Goal: Information Seeking & Learning: Learn about a topic

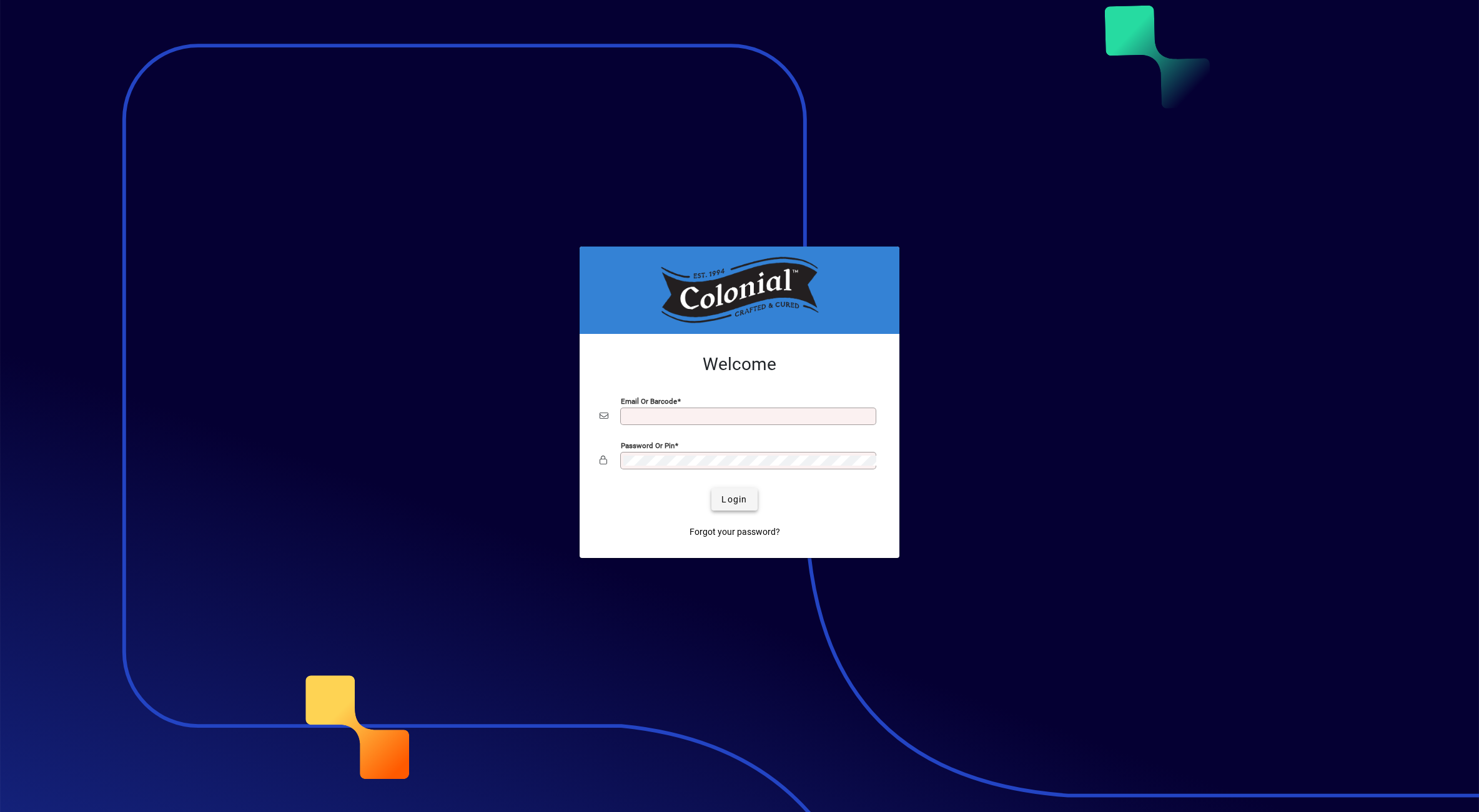
type input "**********"
click at [736, 497] on span "Login" at bounding box center [734, 499] width 25 height 13
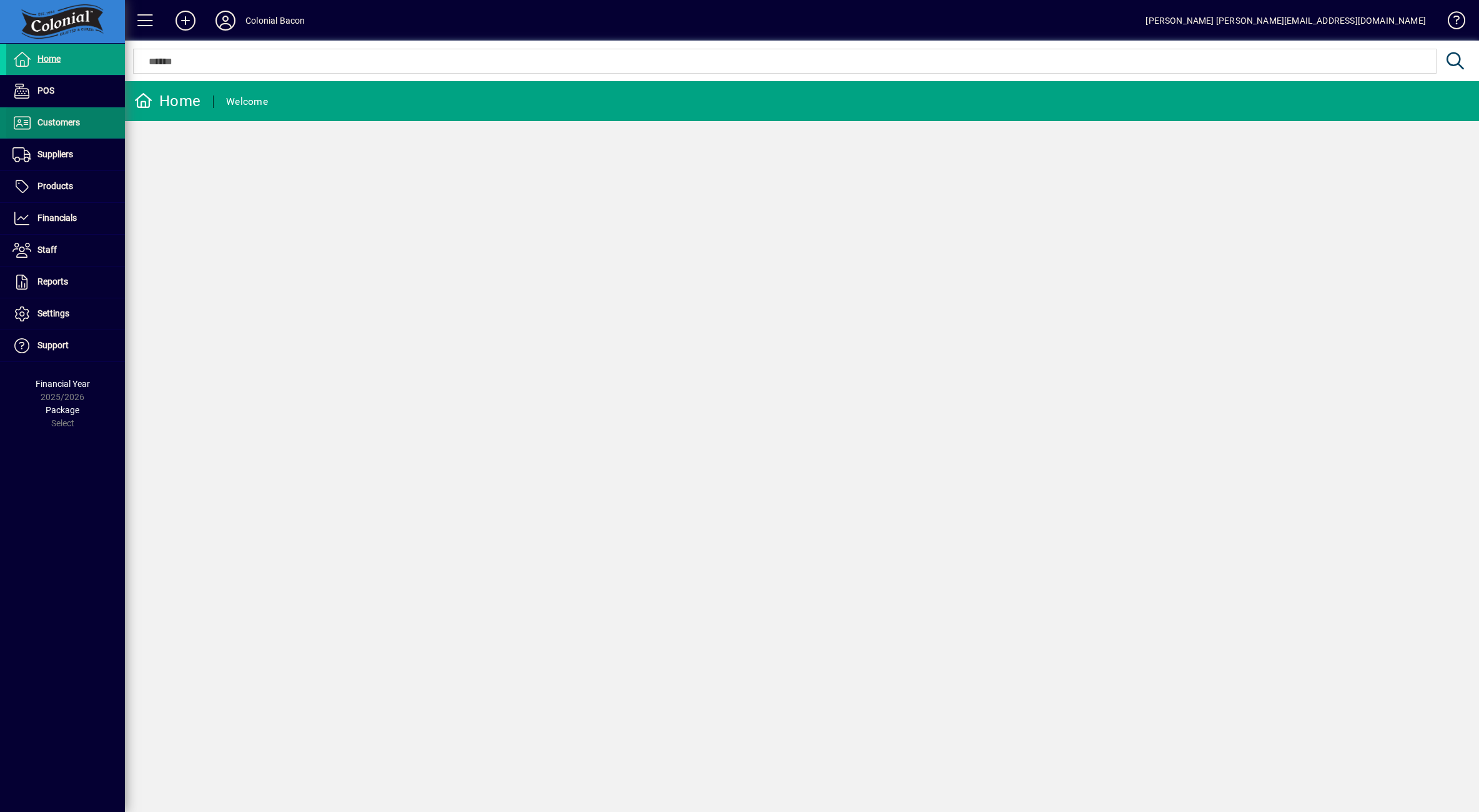
click at [61, 128] on span "Customers" at bounding box center [43, 123] width 74 height 15
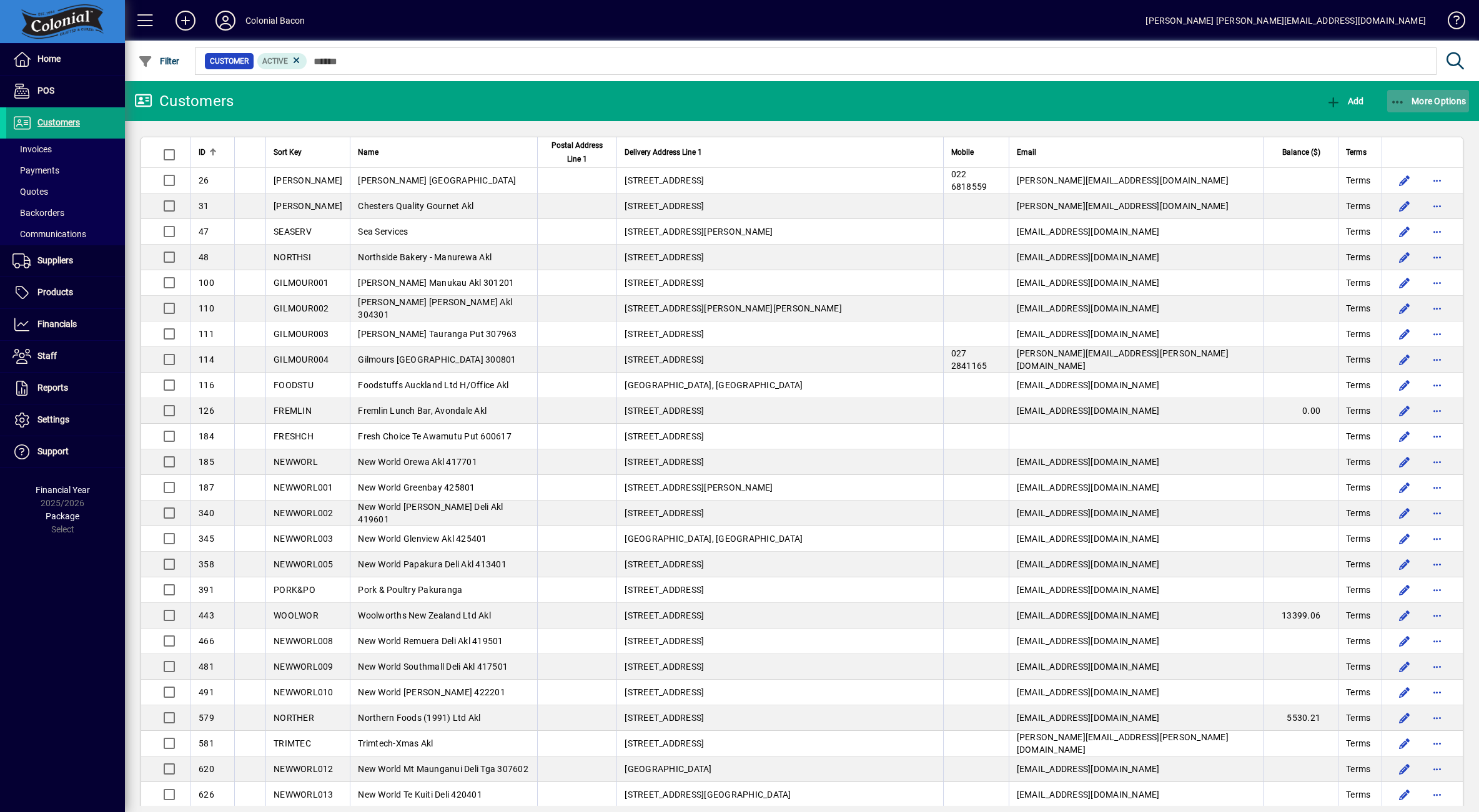
click at [1439, 97] on span "More Options" at bounding box center [1429, 101] width 76 height 10
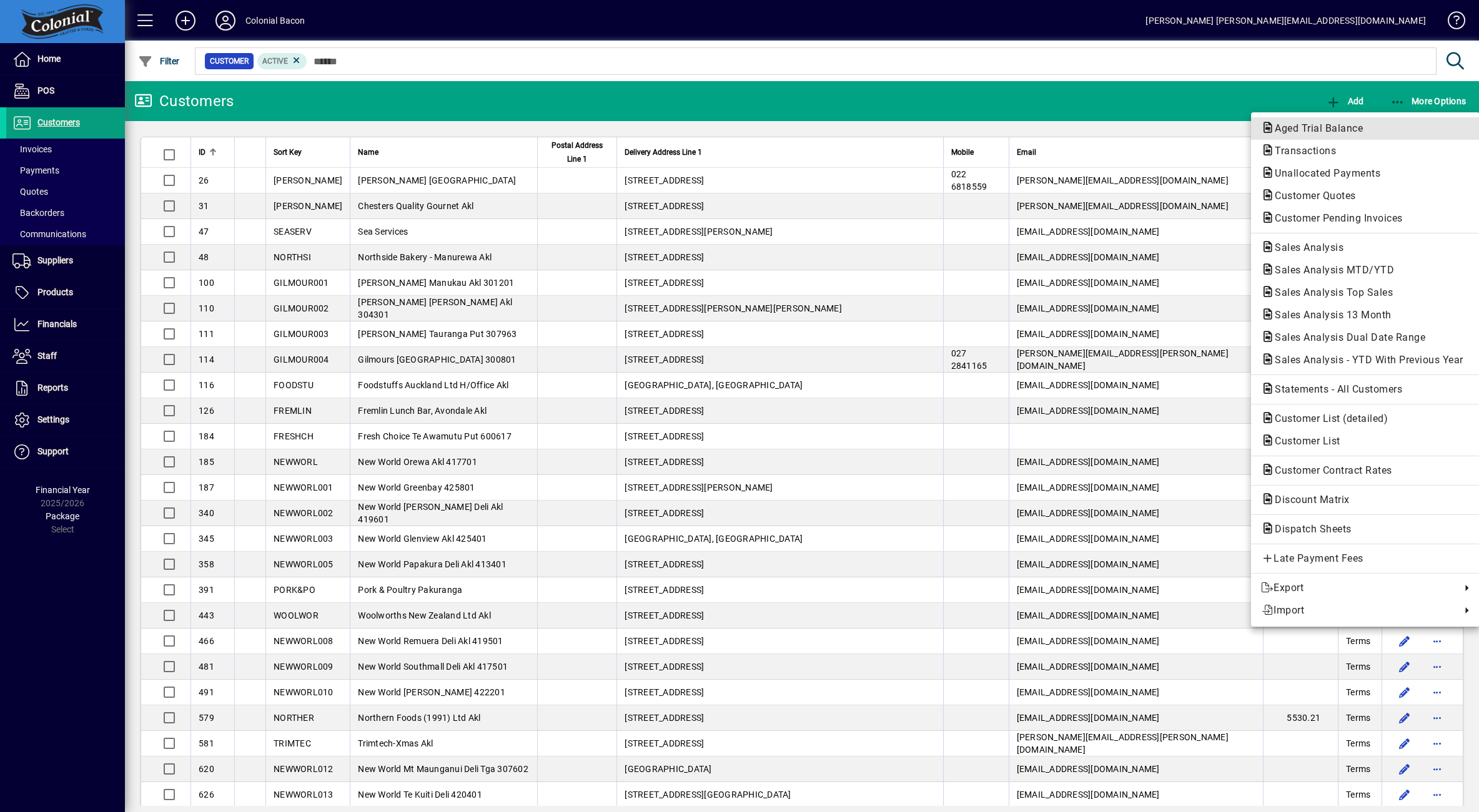
drag, startPoint x: 1348, startPoint y: 125, endPoint x: 1308, endPoint y: 136, distance: 41.5
click at [1348, 125] on span "Aged Trial Balance" at bounding box center [1315, 128] width 108 height 12
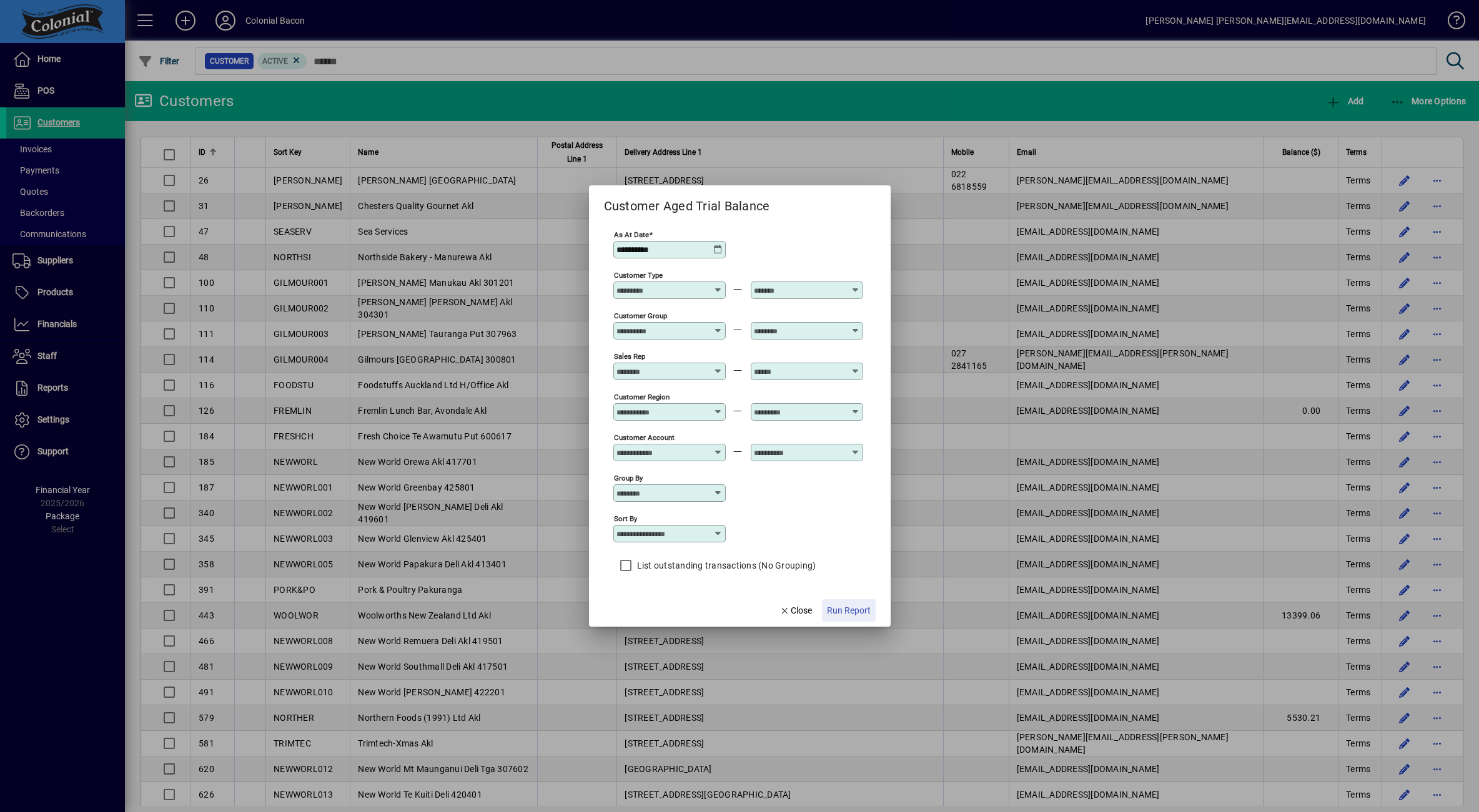
drag, startPoint x: 839, startPoint y: 608, endPoint x: 828, endPoint y: 602, distance: 12.5
click at [839, 608] on span "Run Report" at bounding box center [849, 611] width 44 height 13
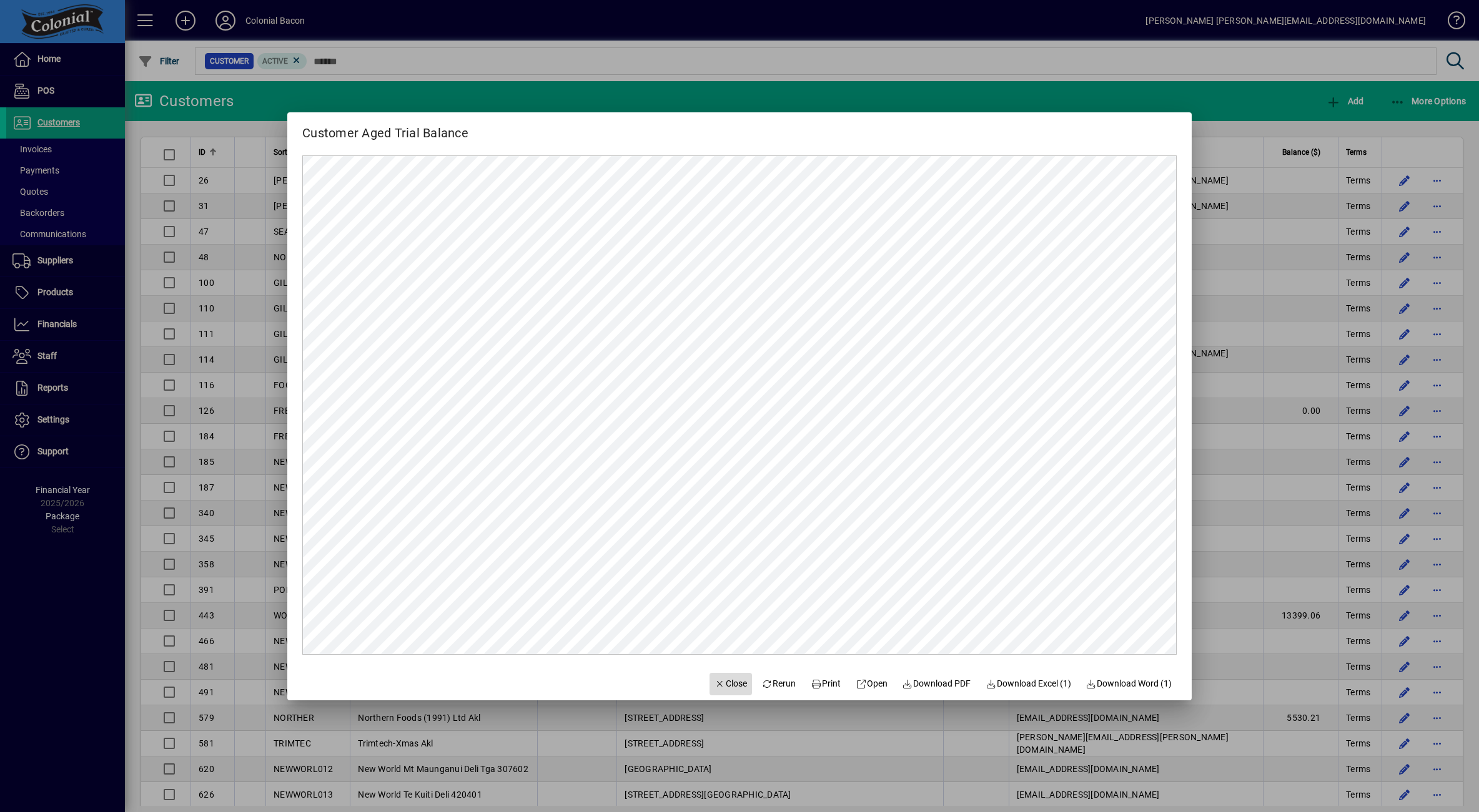
click at [725, 682] on span "Close" at bounding box center [730, 684] width 32 height 13
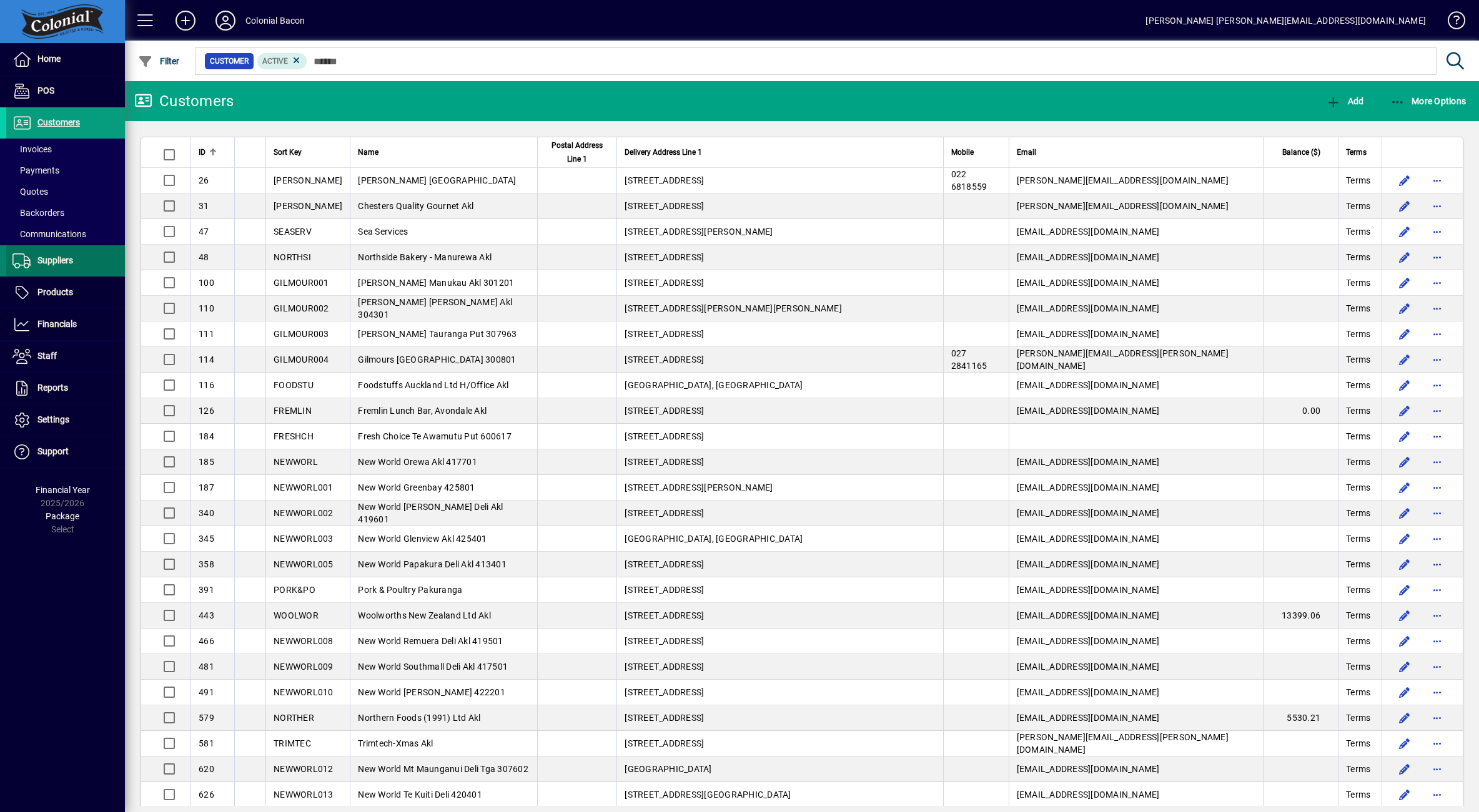
click at [66, 253] on span "Suppliers" at bounding box center [40, 261] width 67 height 15
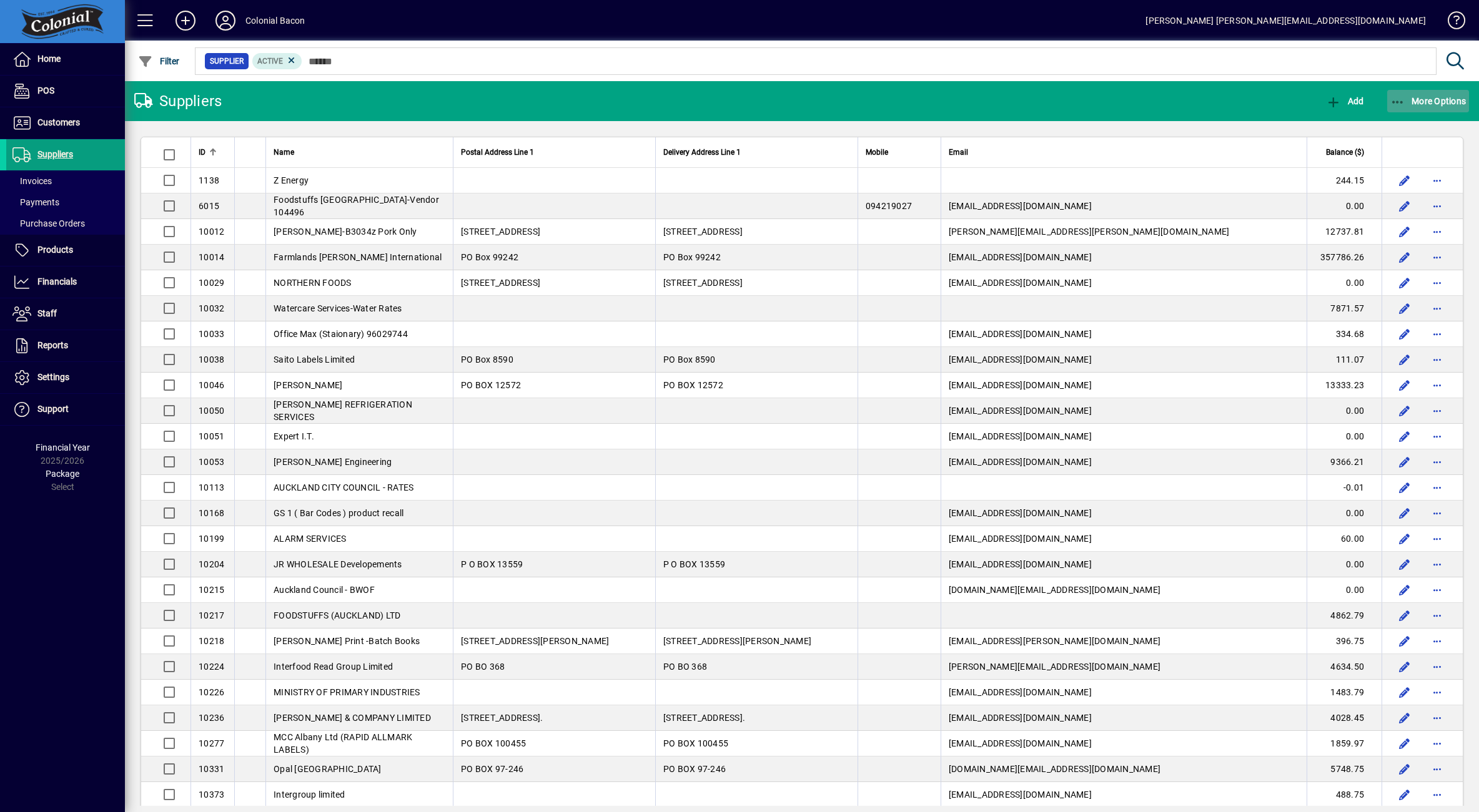
click at [1431, 103] on span "More Options" at bounding box center [1429, 101] width 76 height 10
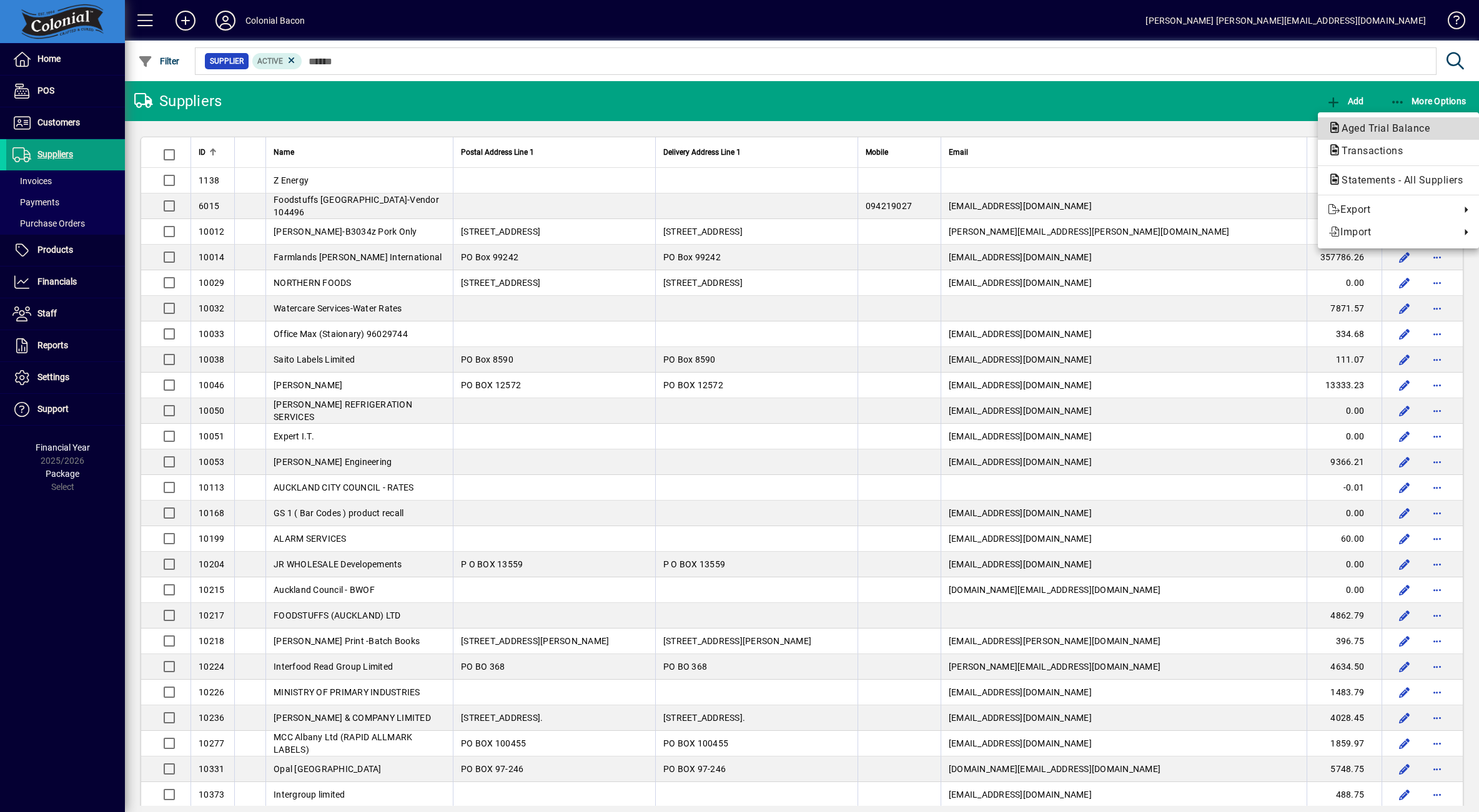
click at [1390, 129] on span "Aged Trial Balance" at bounding box center [1382, 128] width 108 height 12
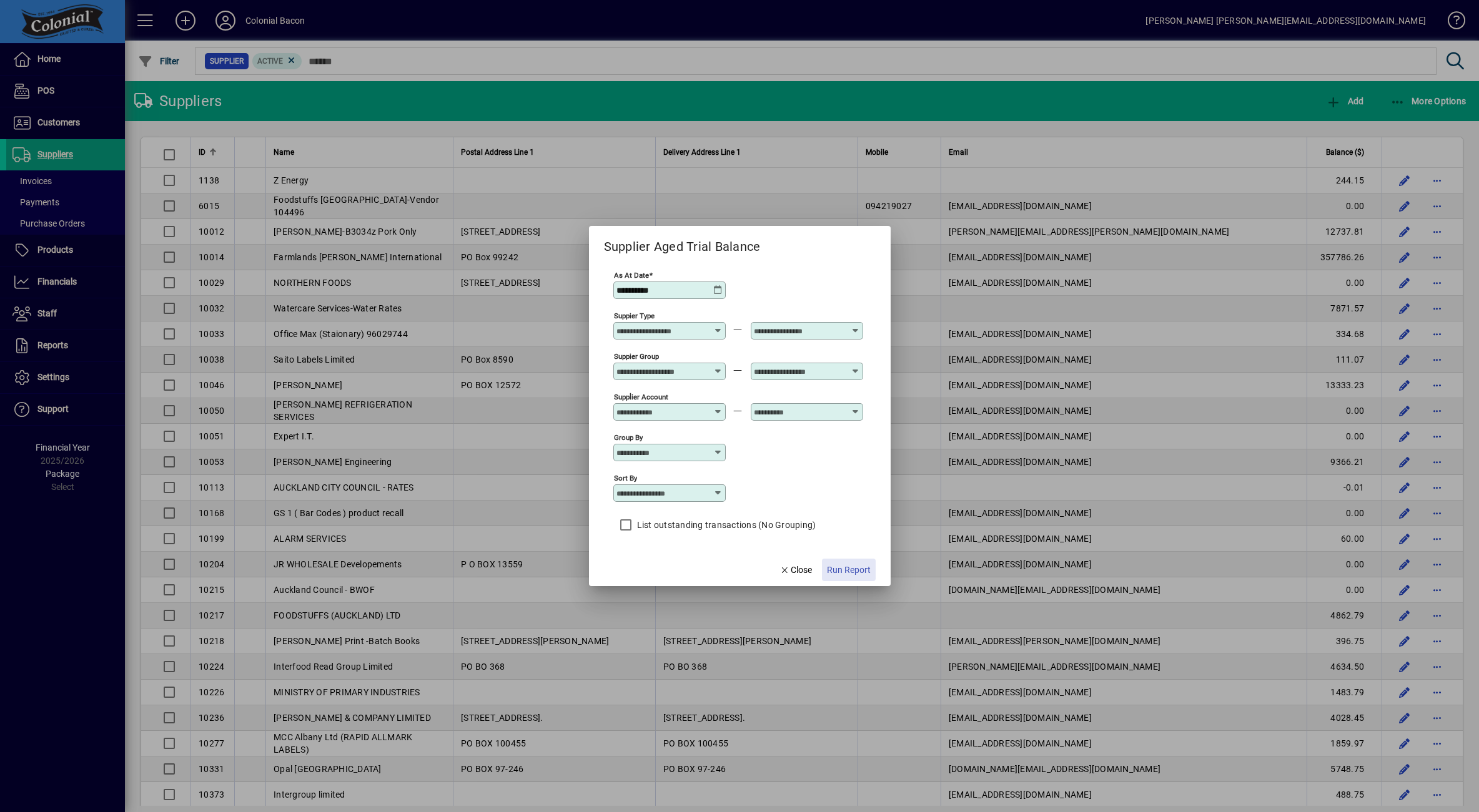
click at [841, 566] on span "Run Report" at bounding box center [849, 570] width 44 height 13
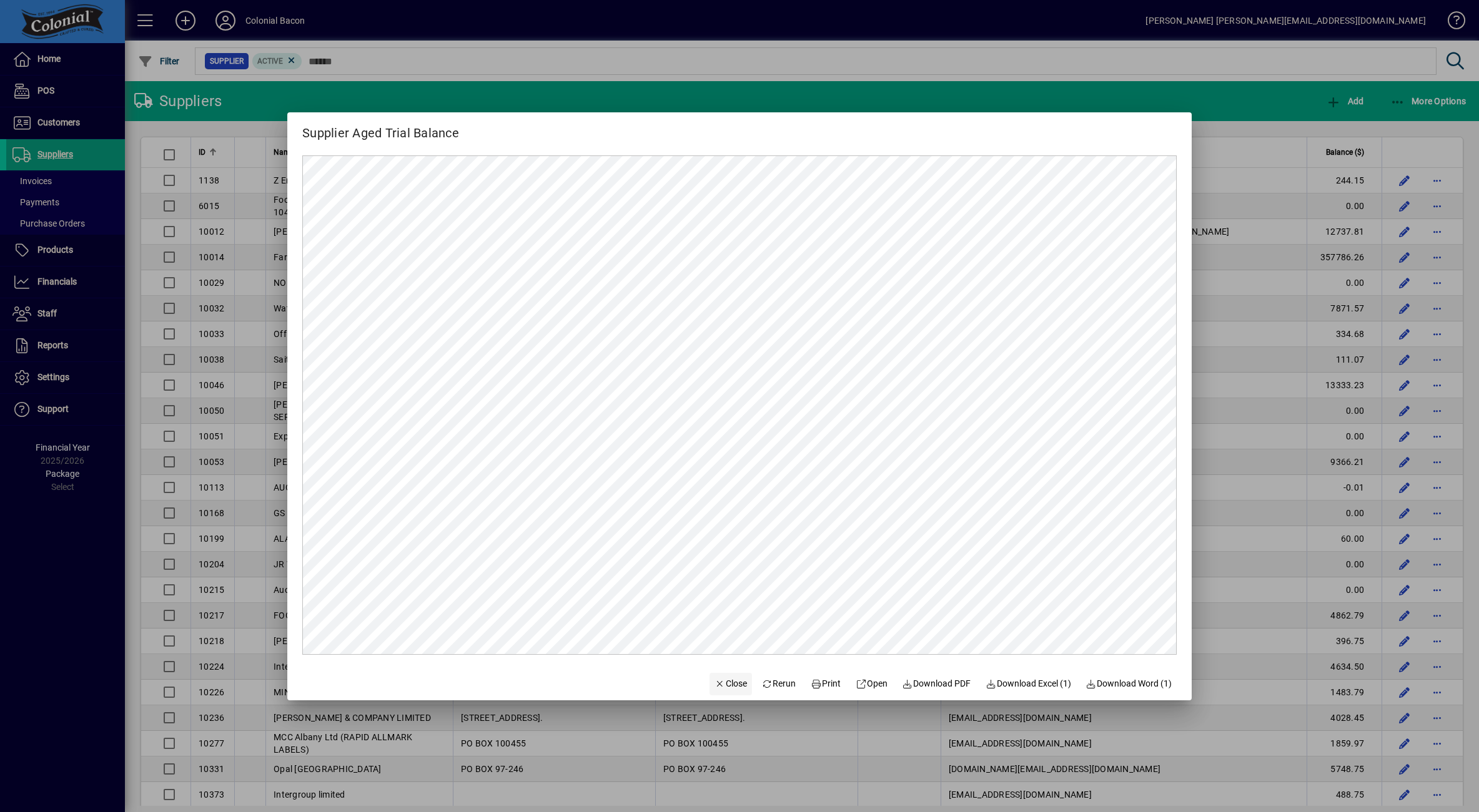
click at [723, 687] on span "Close" at bounding box center [730, 684] width 32 height 13
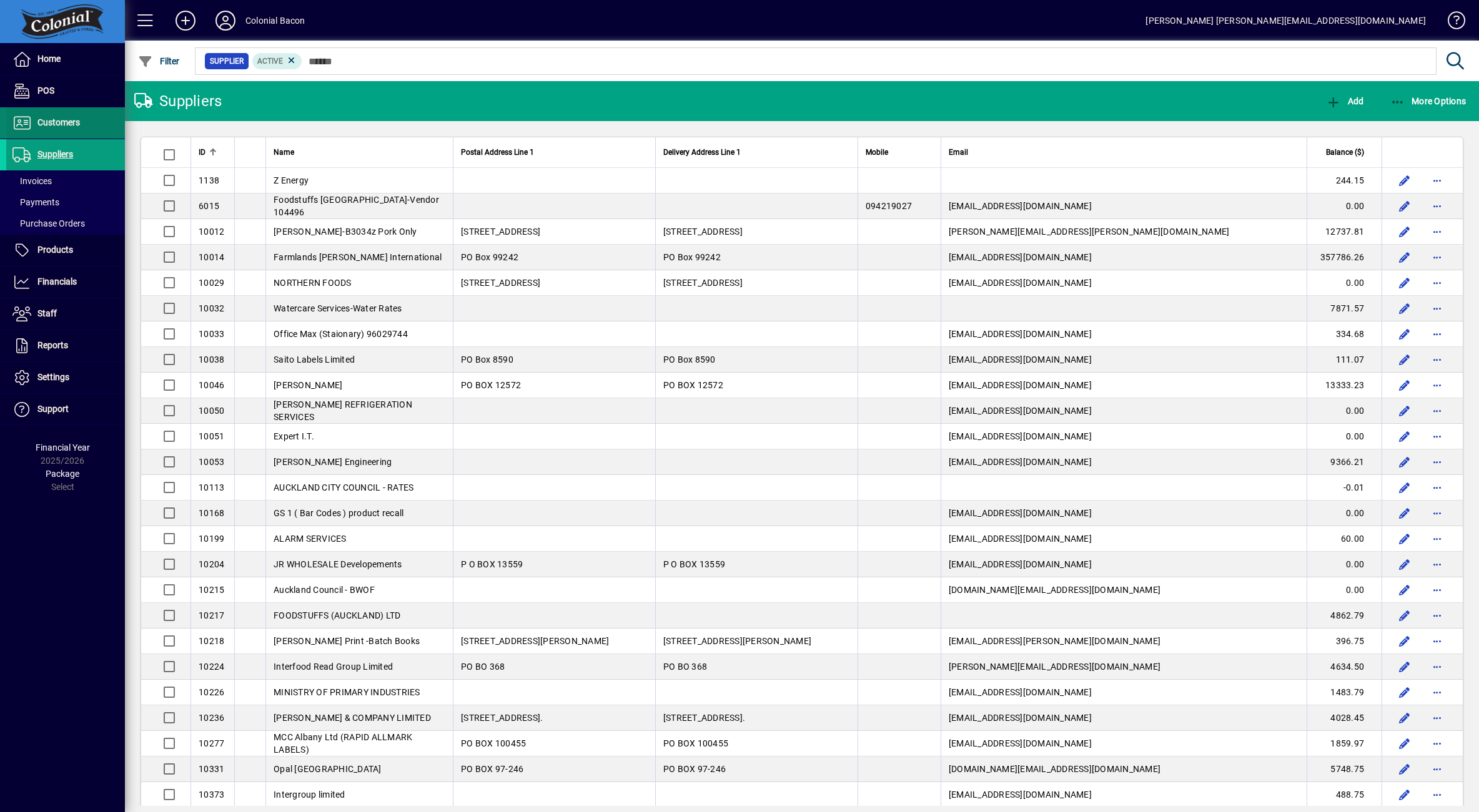
click at [56, 118] on span "Customers" at bounding box center [59, 122] width 43 height 10
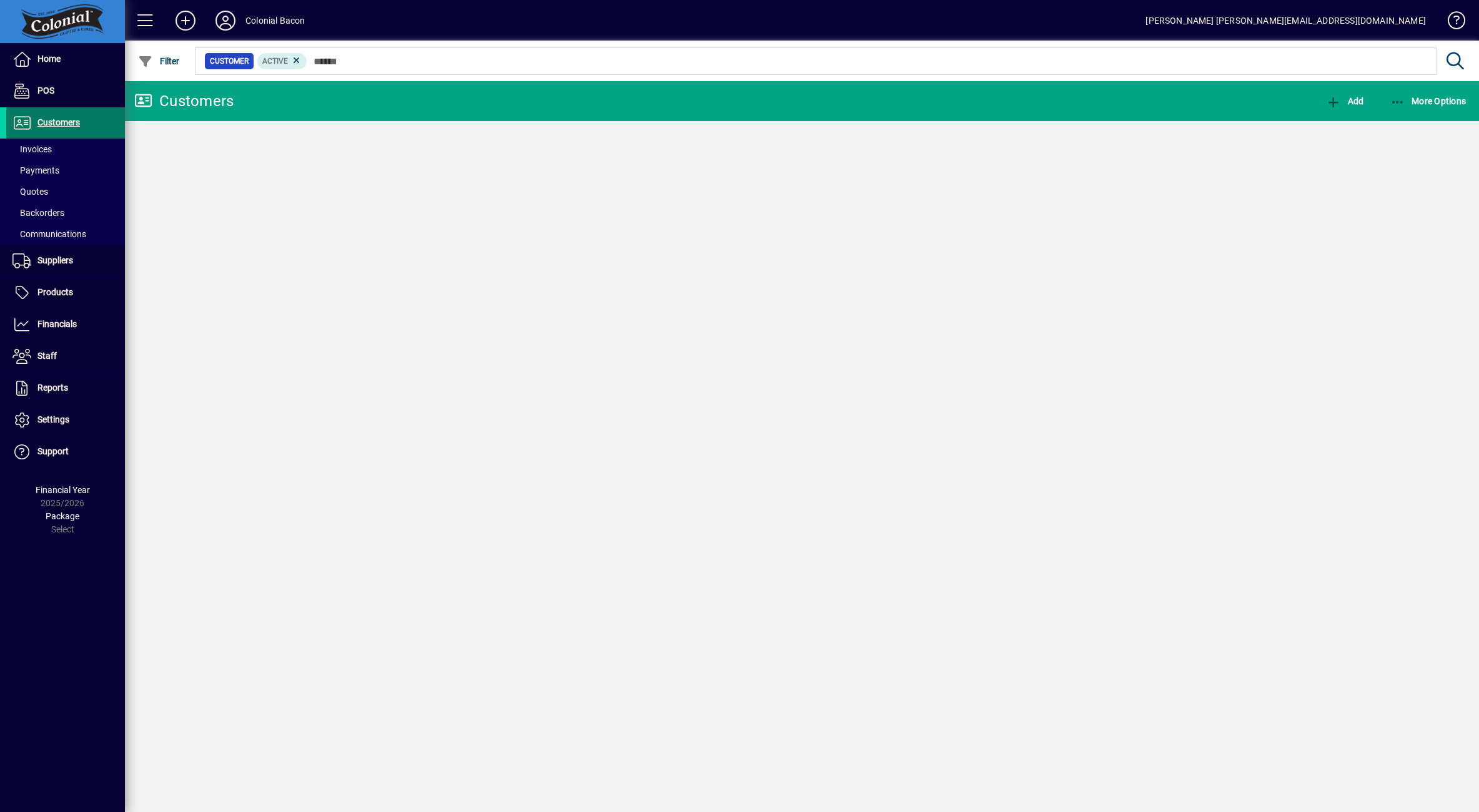
click at [56, 118] on span "Customers" at bounding box center [59, 122] width 43 height 10
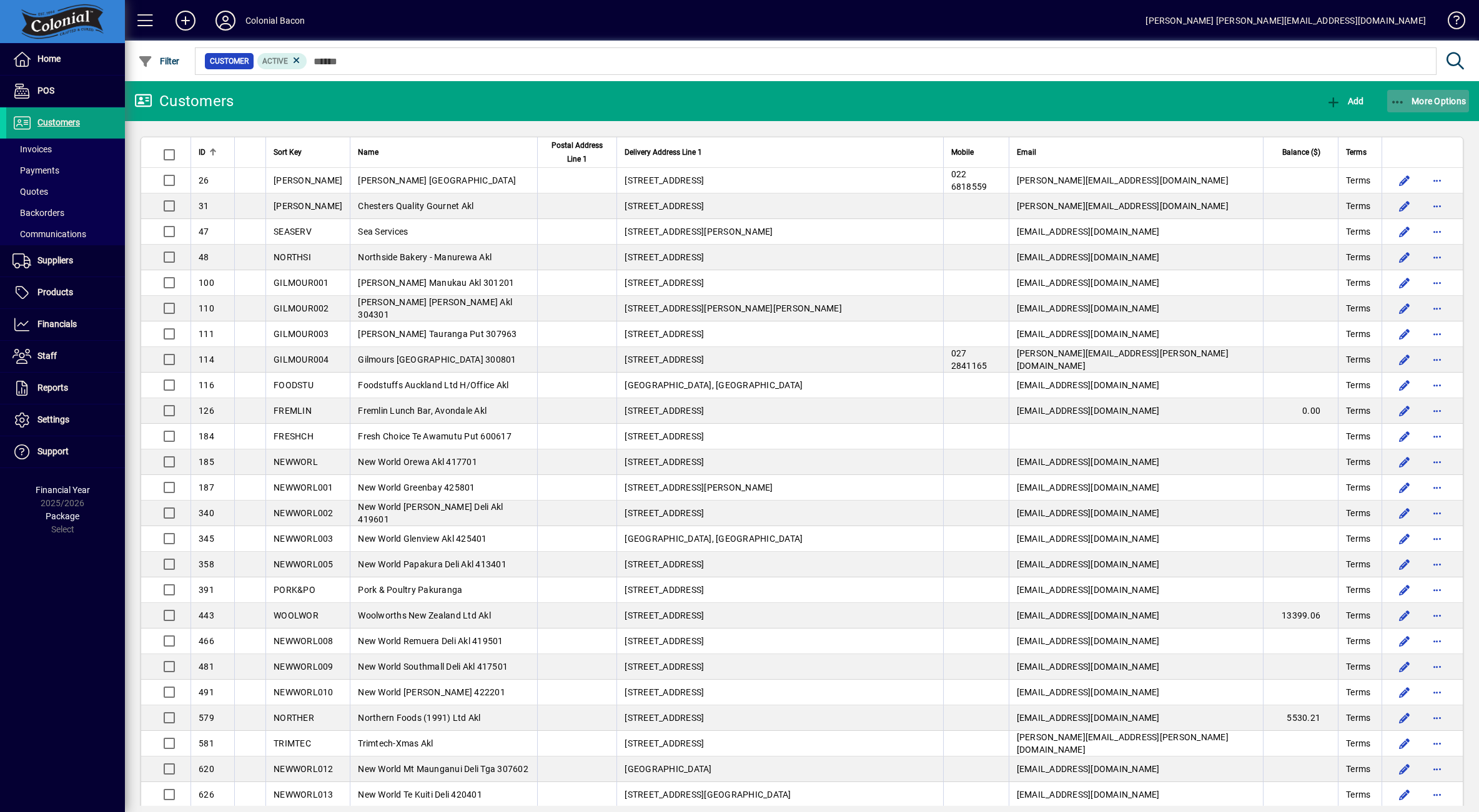
click at [1418, 96] on span "More Options" at bounding box center [1429, 101] width 76 height 10
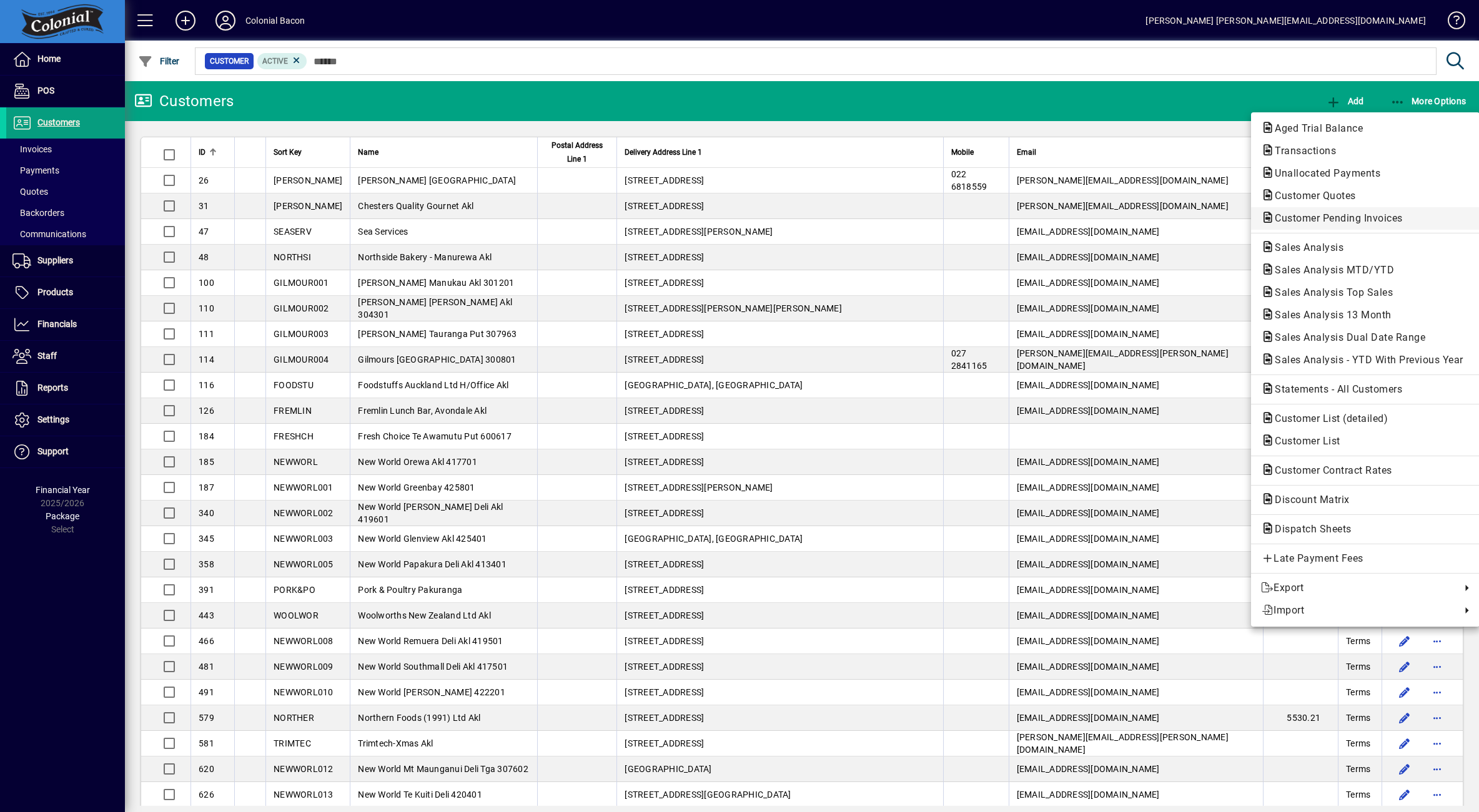
click at [1365, 225] on span "Customer Pending Invoices" at bounding box center [1365, 218] width 208 height 15
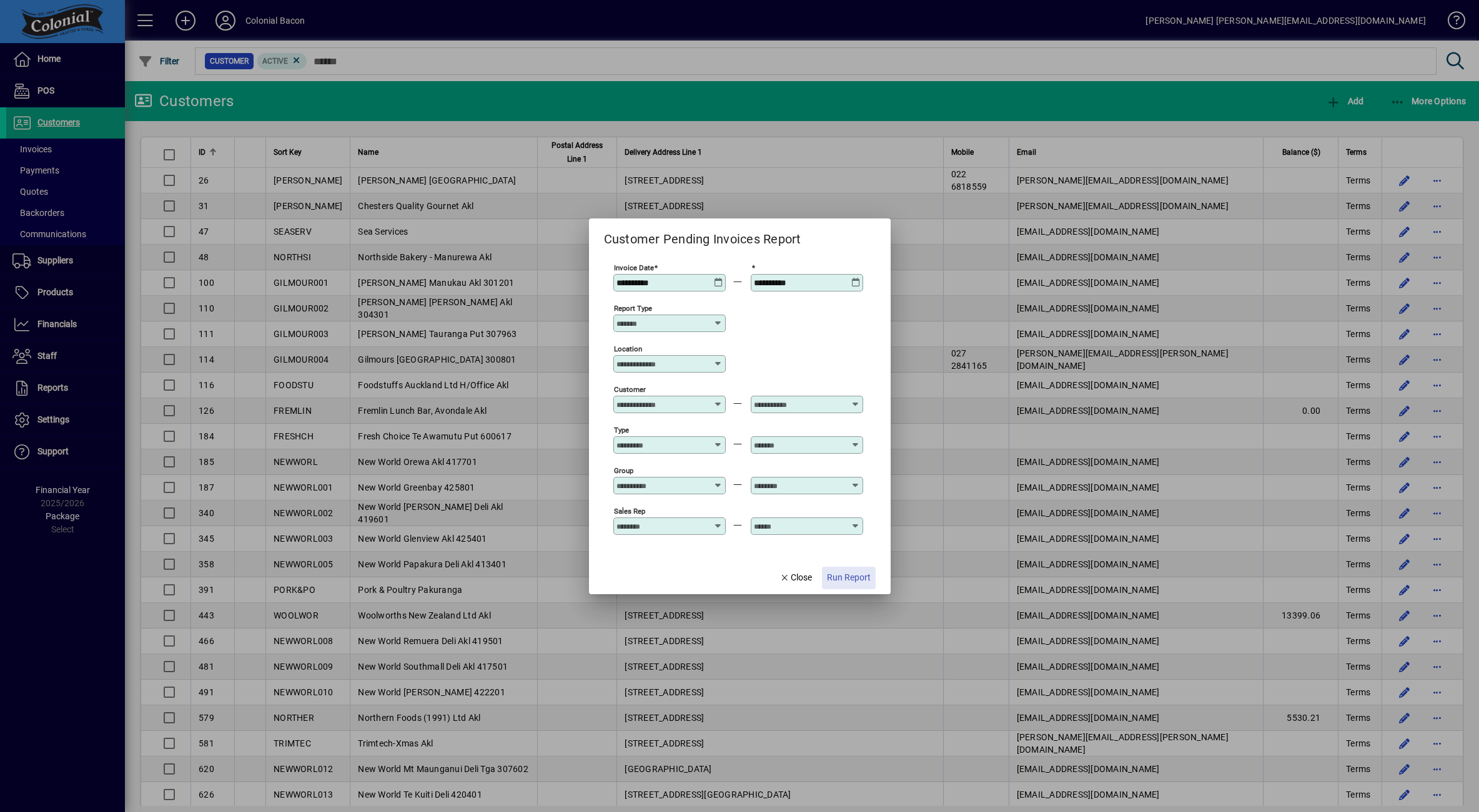
click at [852, 580] on span "Run Report" at bounding box center [849, 578] width 44 height 13
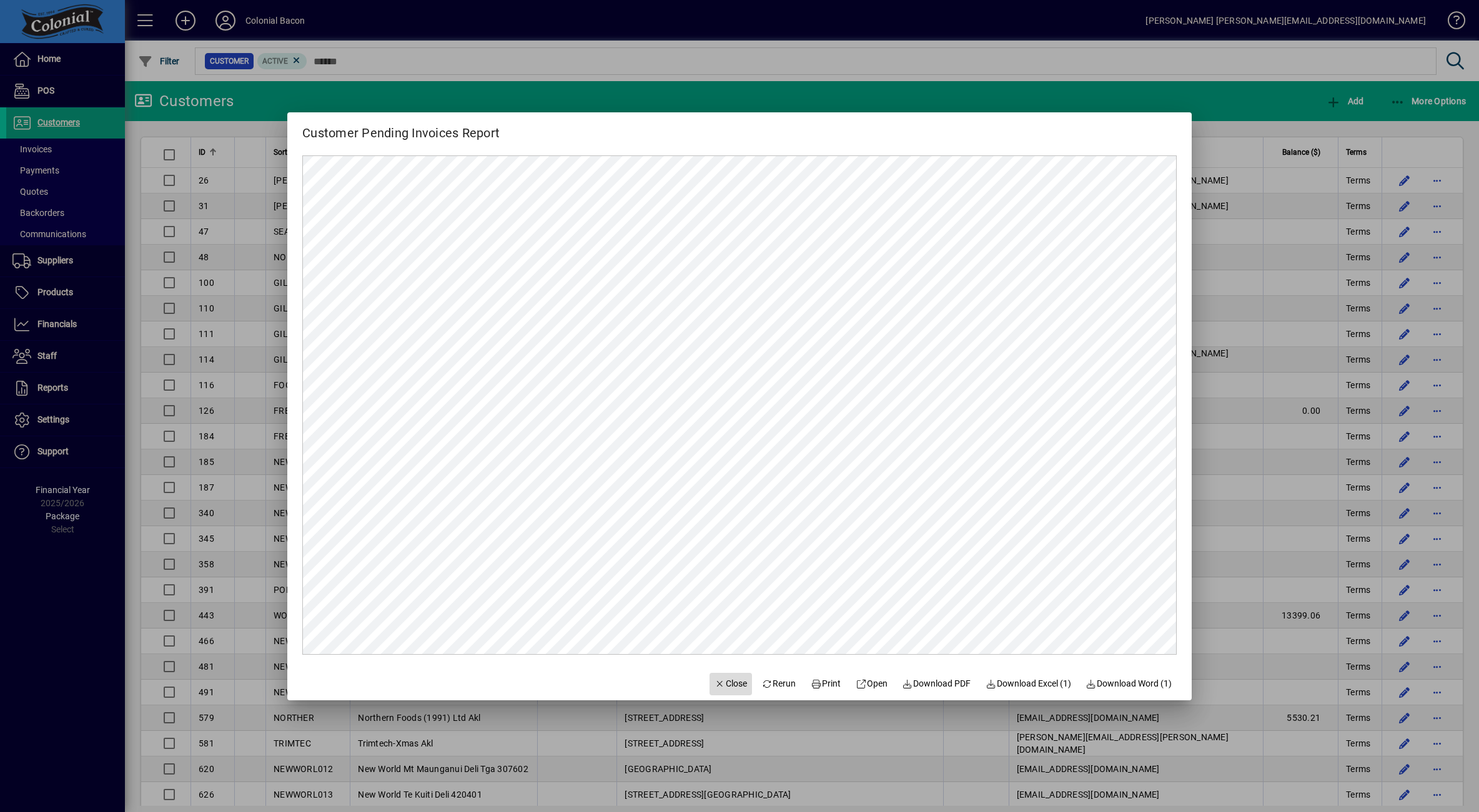
click at [727, 682] on span "Close" at bounding box center [730, 684] width 32 height 13
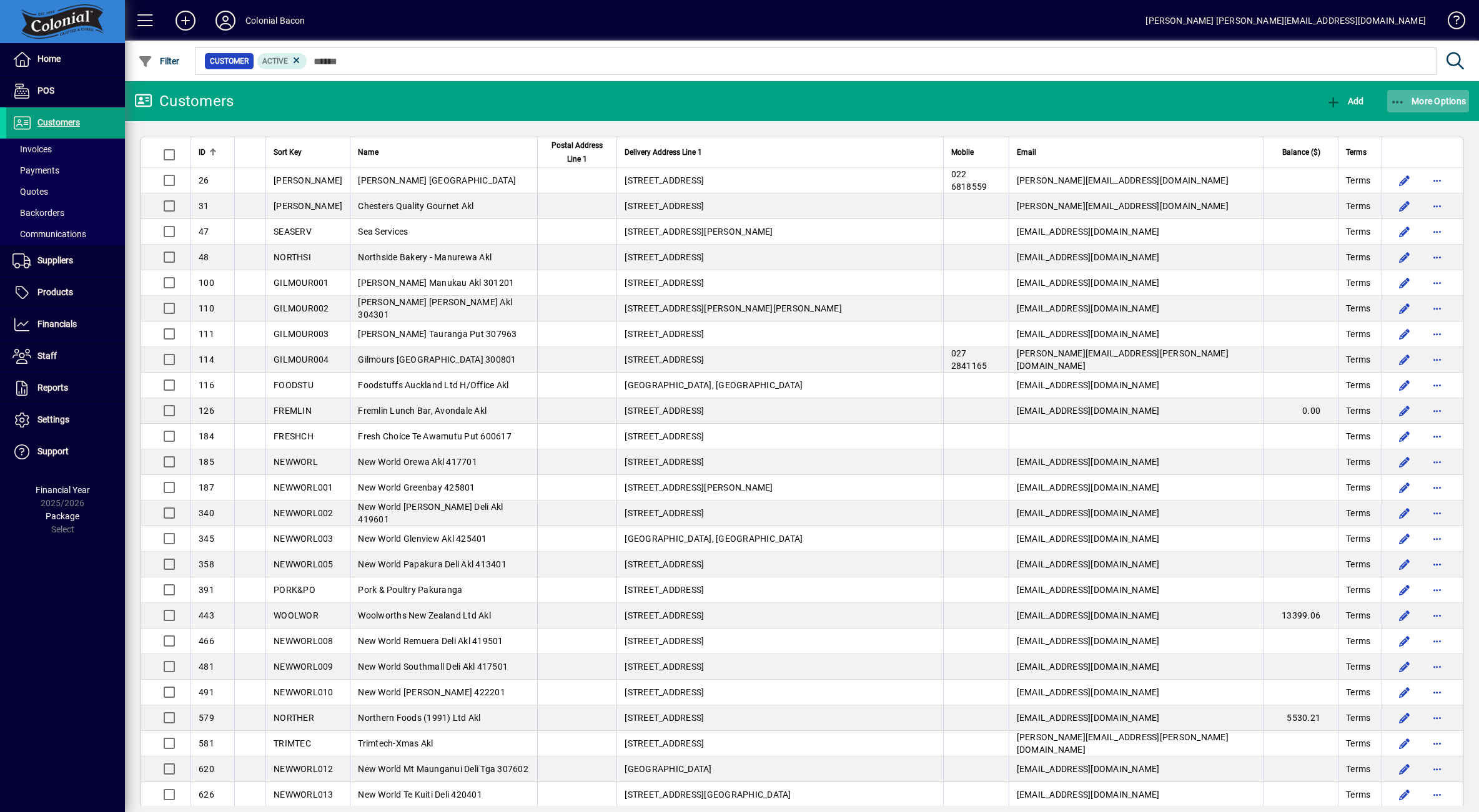
click at [1431, 104] on span "More Options" at bounding box center [1429, 101] width 76 height 10
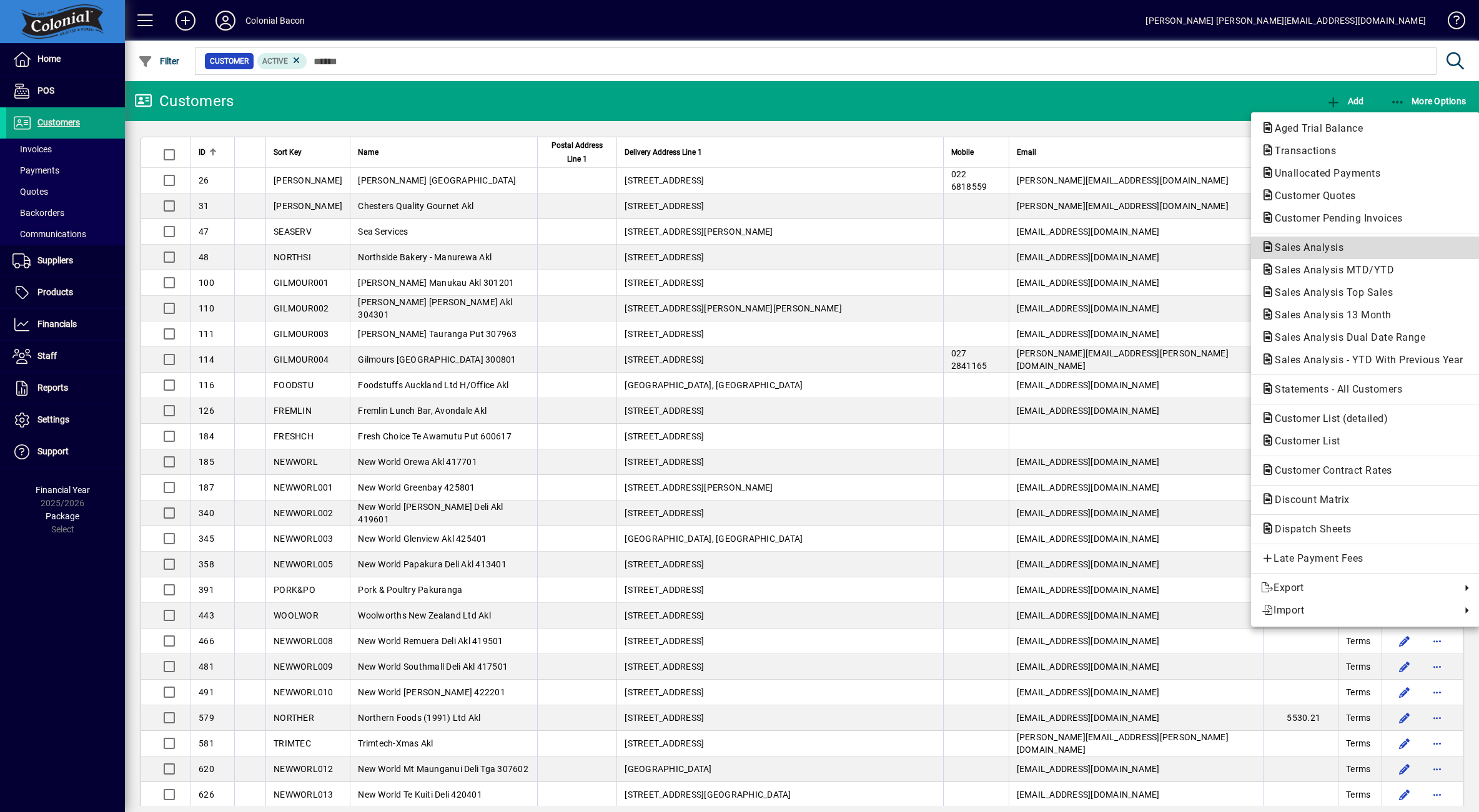
click at [1330, 252] on span "Sales Analysis" at bounding box center [1305, 247] width 89 height 12
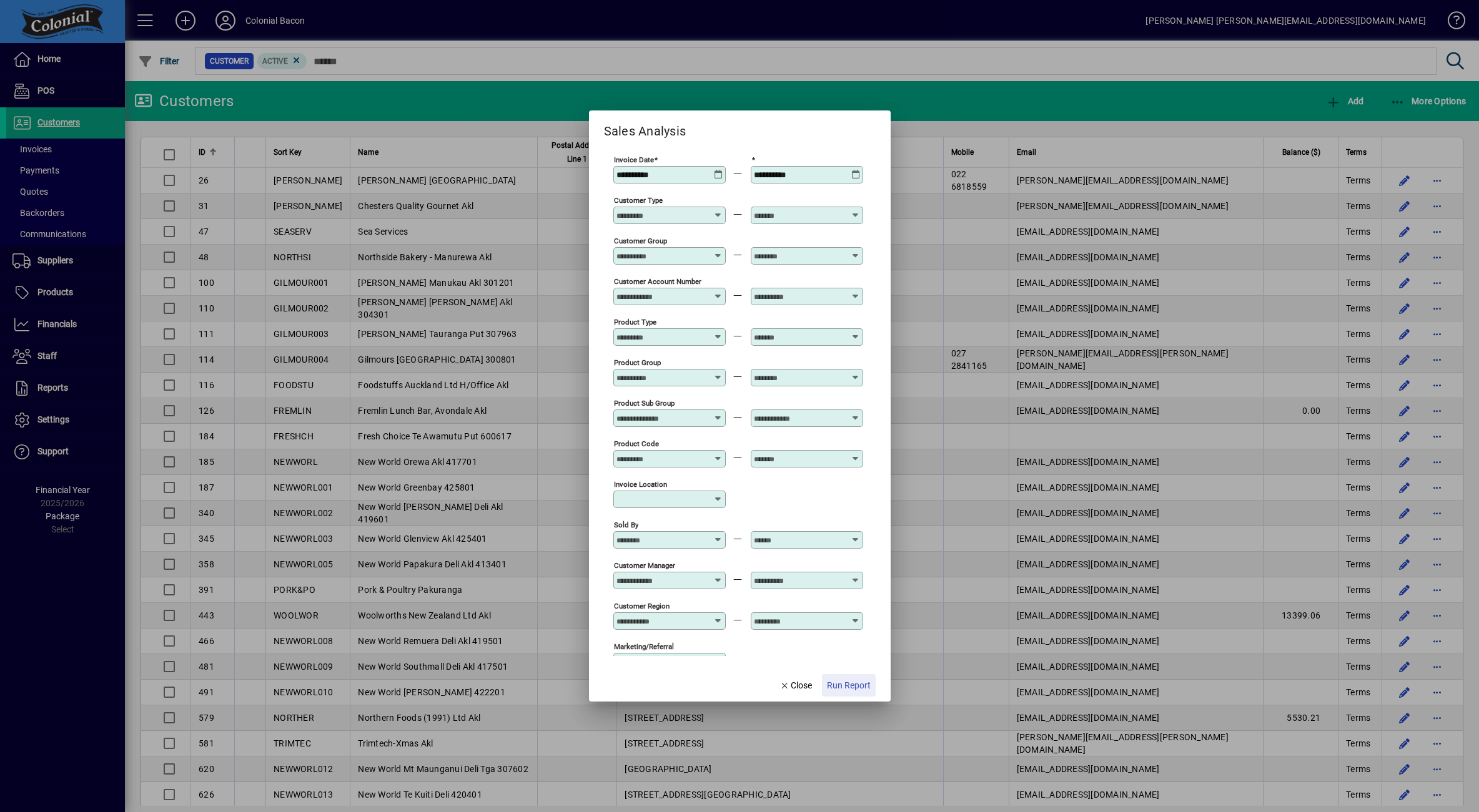
drag, startPoint x: 838, startPoint y: 681, endPoint x: 835, endPoint y: 676, distance: 5.8
click at [837, 681] on span "Run Report" at bounding box center [849, 685] width 44 height 13
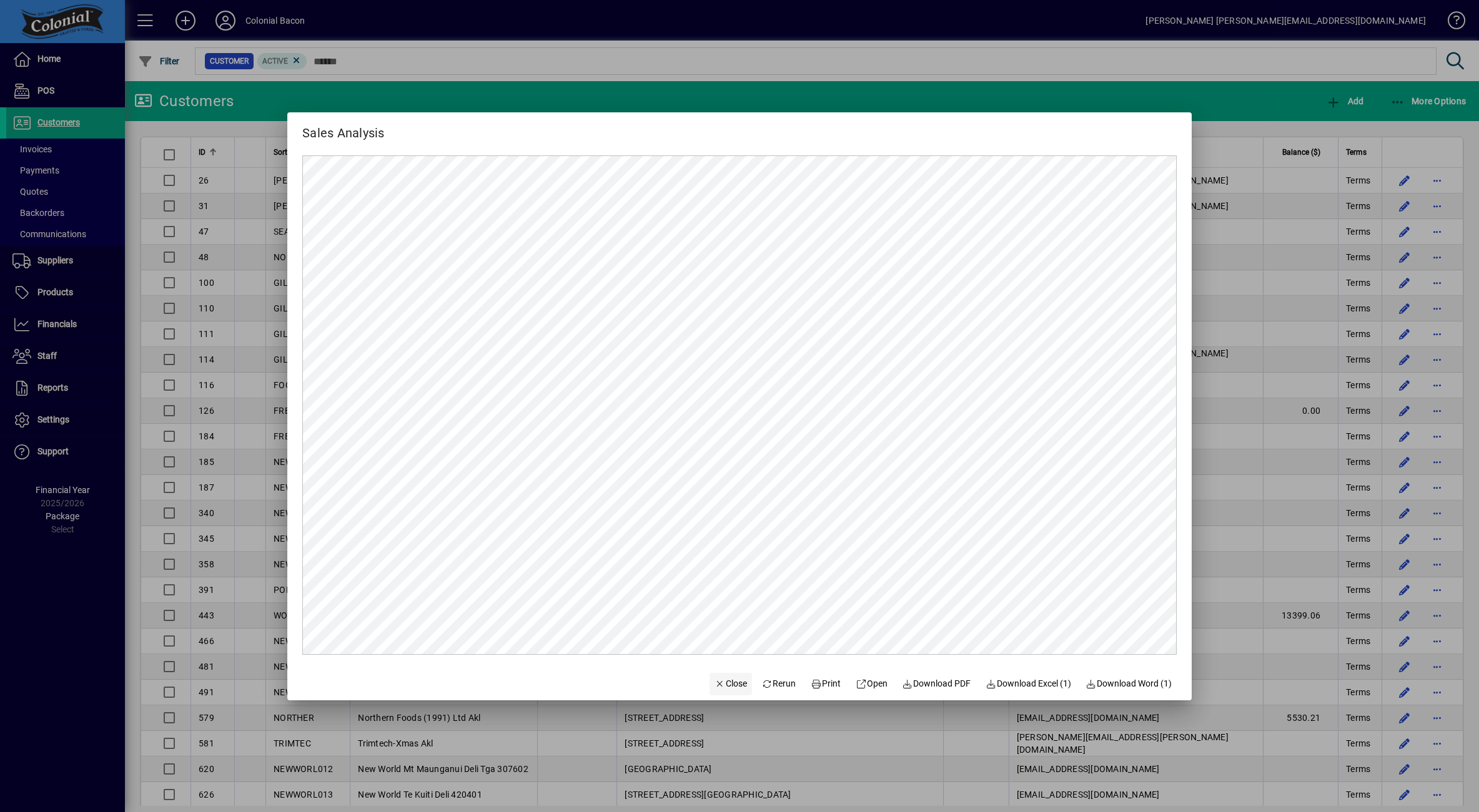
click at [722, 681] on span "Close" at bounding box center [730, 684] width 32 height 13
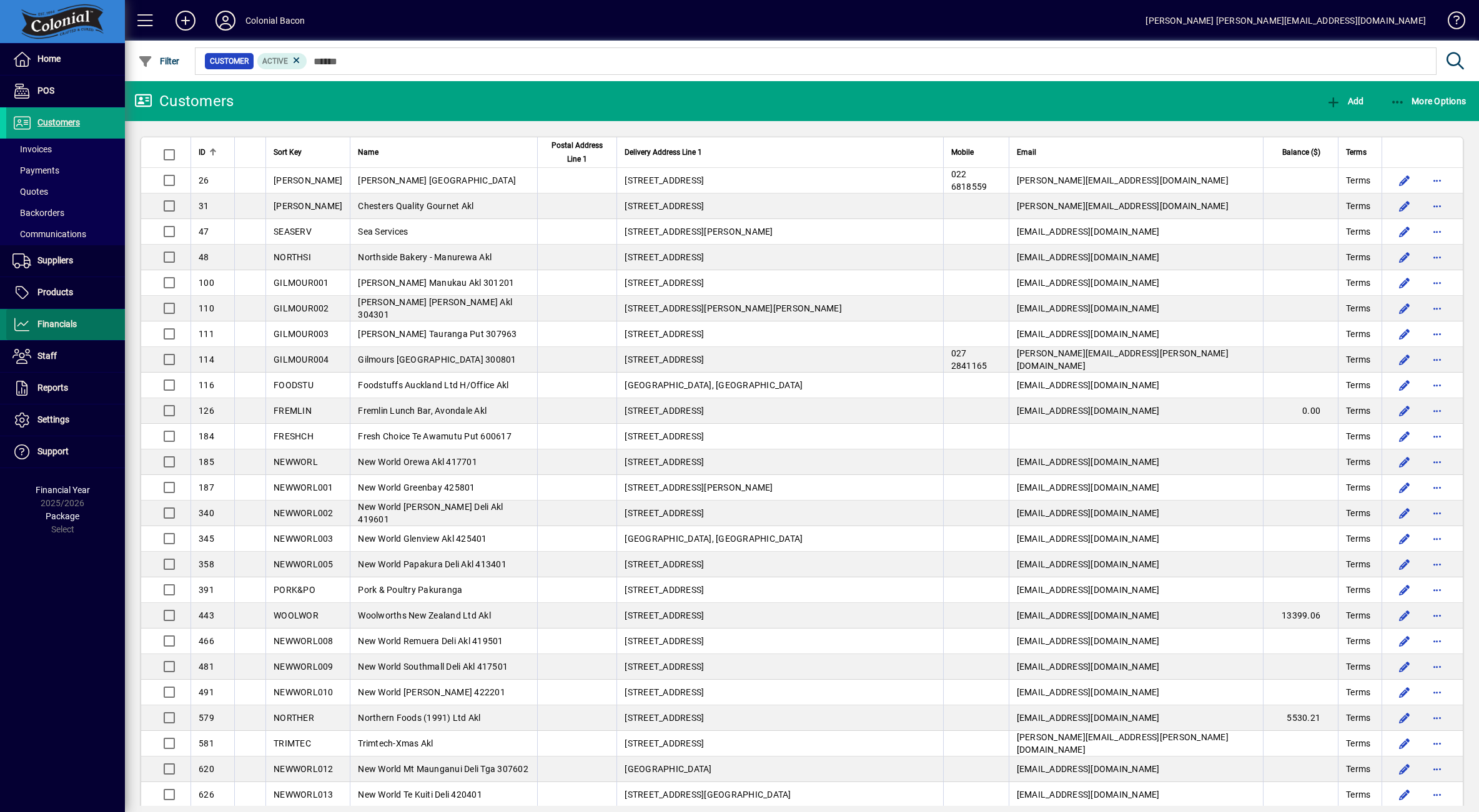
drag, startPoint x: 47, startPoint y: 317, endPoint x: 103, endPoint y: 315, distance: 56.0
click at [47, 317] on span "Financials" at bounding box center [41, 325] width 71 height 15
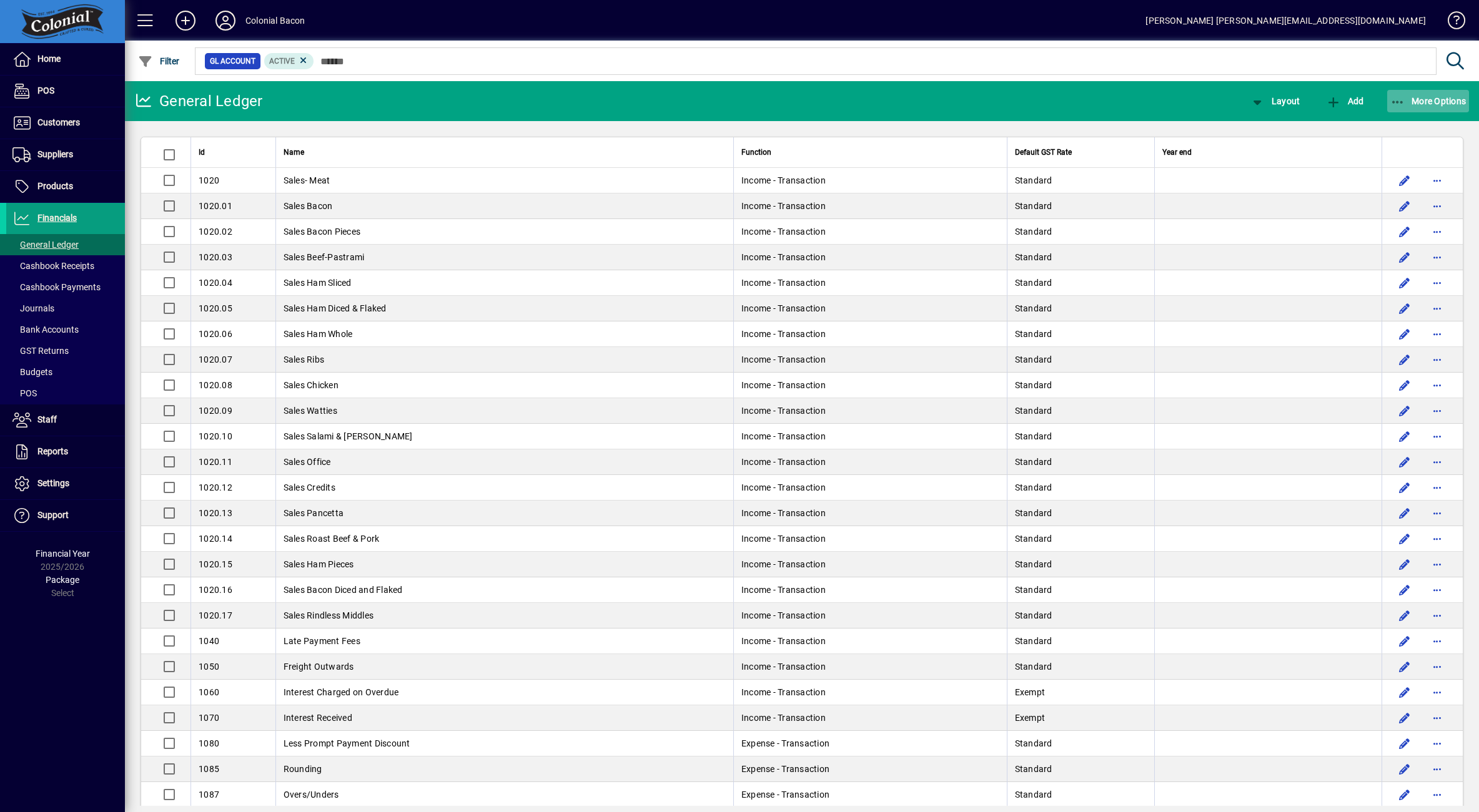
click at [1422, 99] on span "More Options" at bounding box center [1429, 101] width 76 height 10
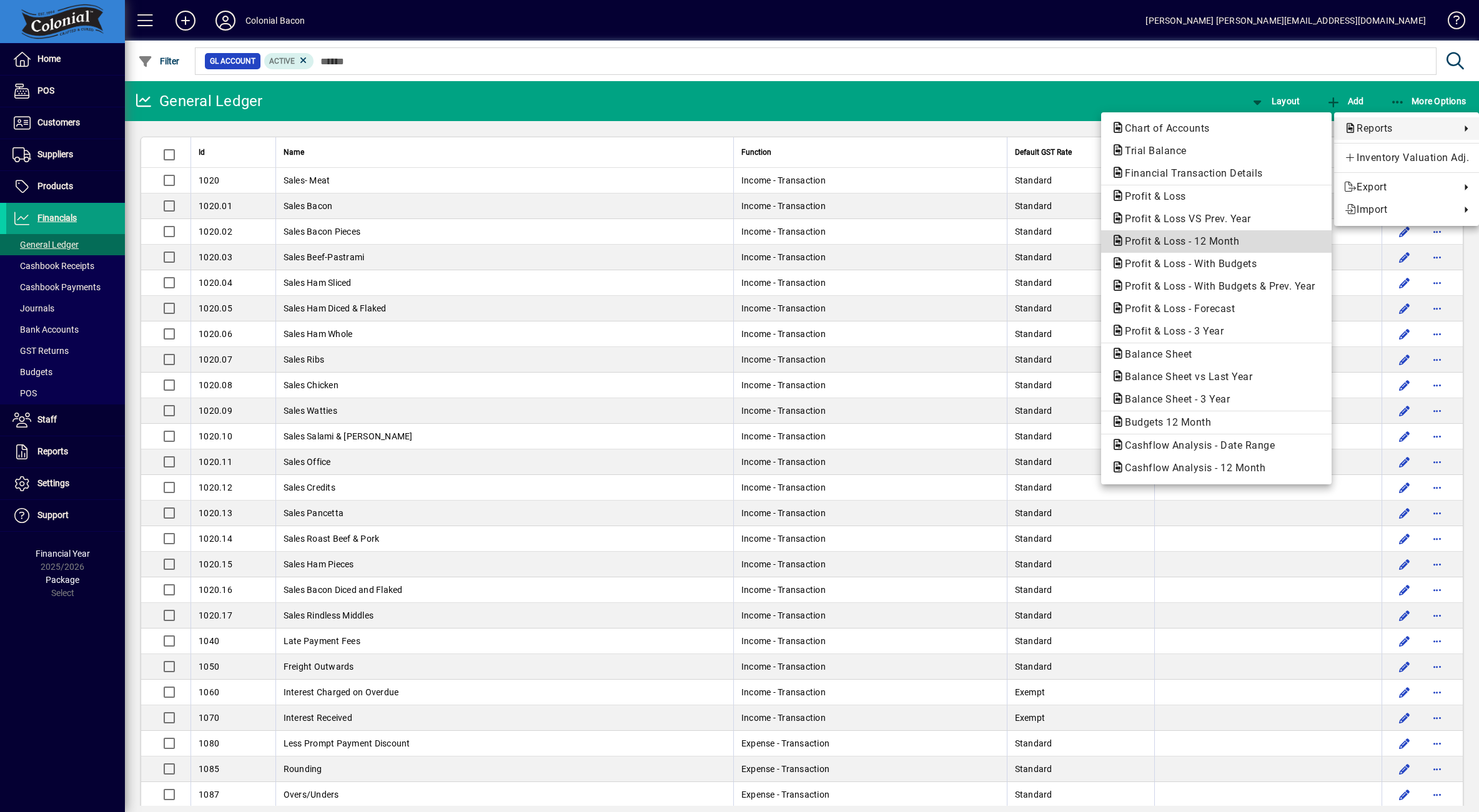
click at [1225, 239] on span "Profit & Loss - 12 Month" at bounding box center [1178, 241] width 134 height 12
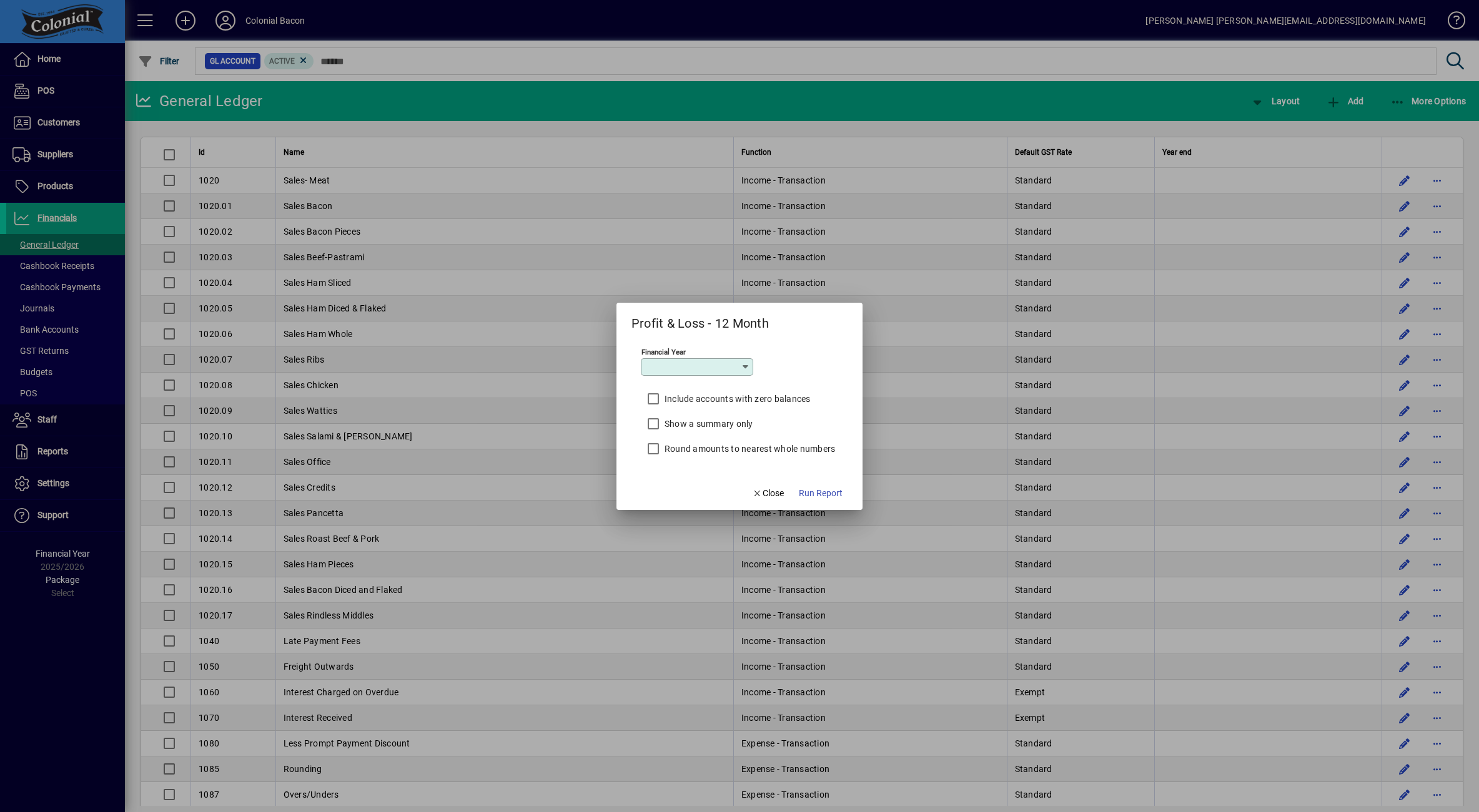
type input "*********"
click at [828, 495] on span "Run Report" at bounding box center [821, 494] width 44 height 13
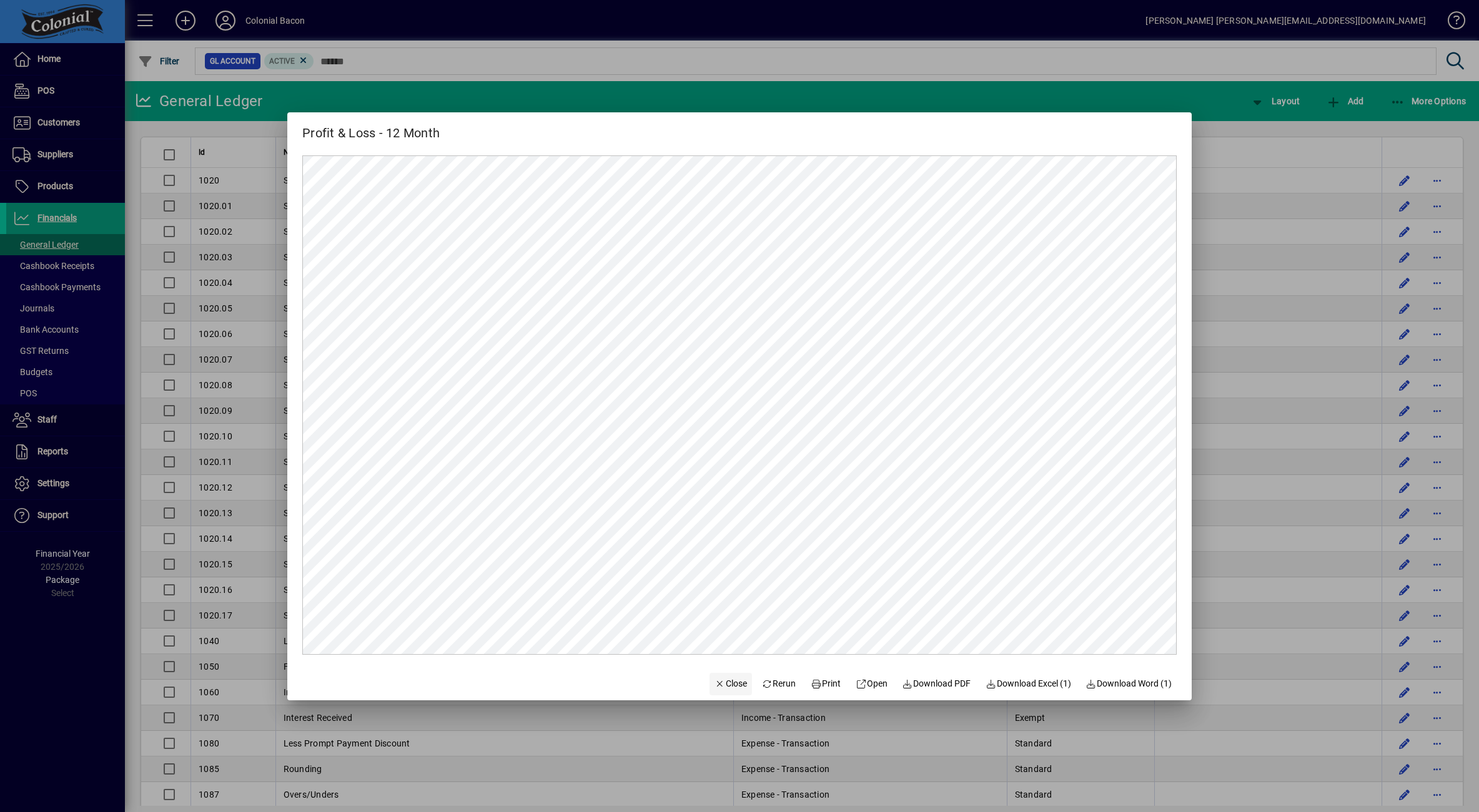
drag, startPoint x: 718, startPoint y: 685, endPoint x: 725, endPoint y: 682, distance: 7.6
click at [719, 684] on span "Close" at bounding box center [730, 684] width 32 height 13
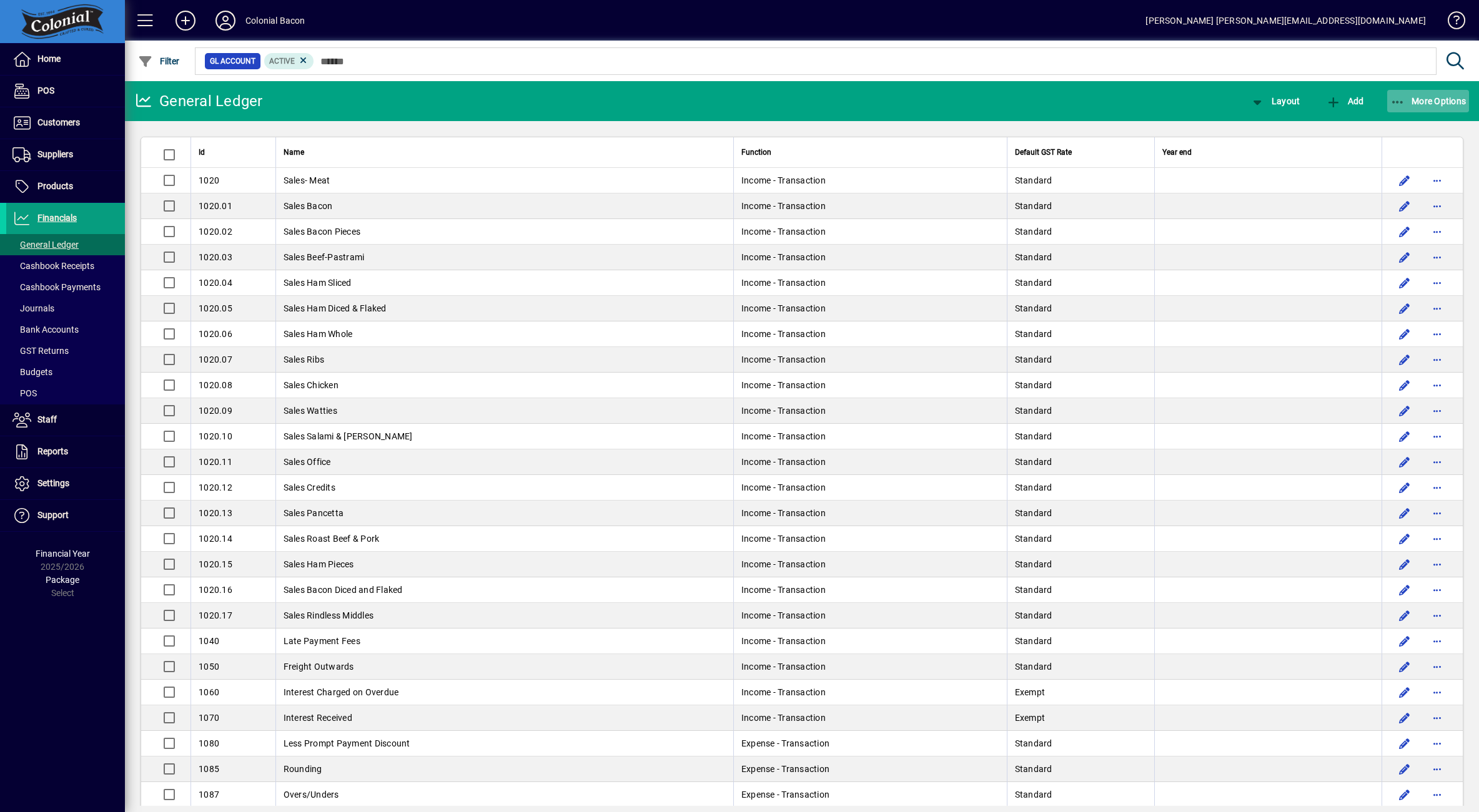
click at [1421, 104] on span "More Options" at bounding box center [1429, 101] width 76 height 10
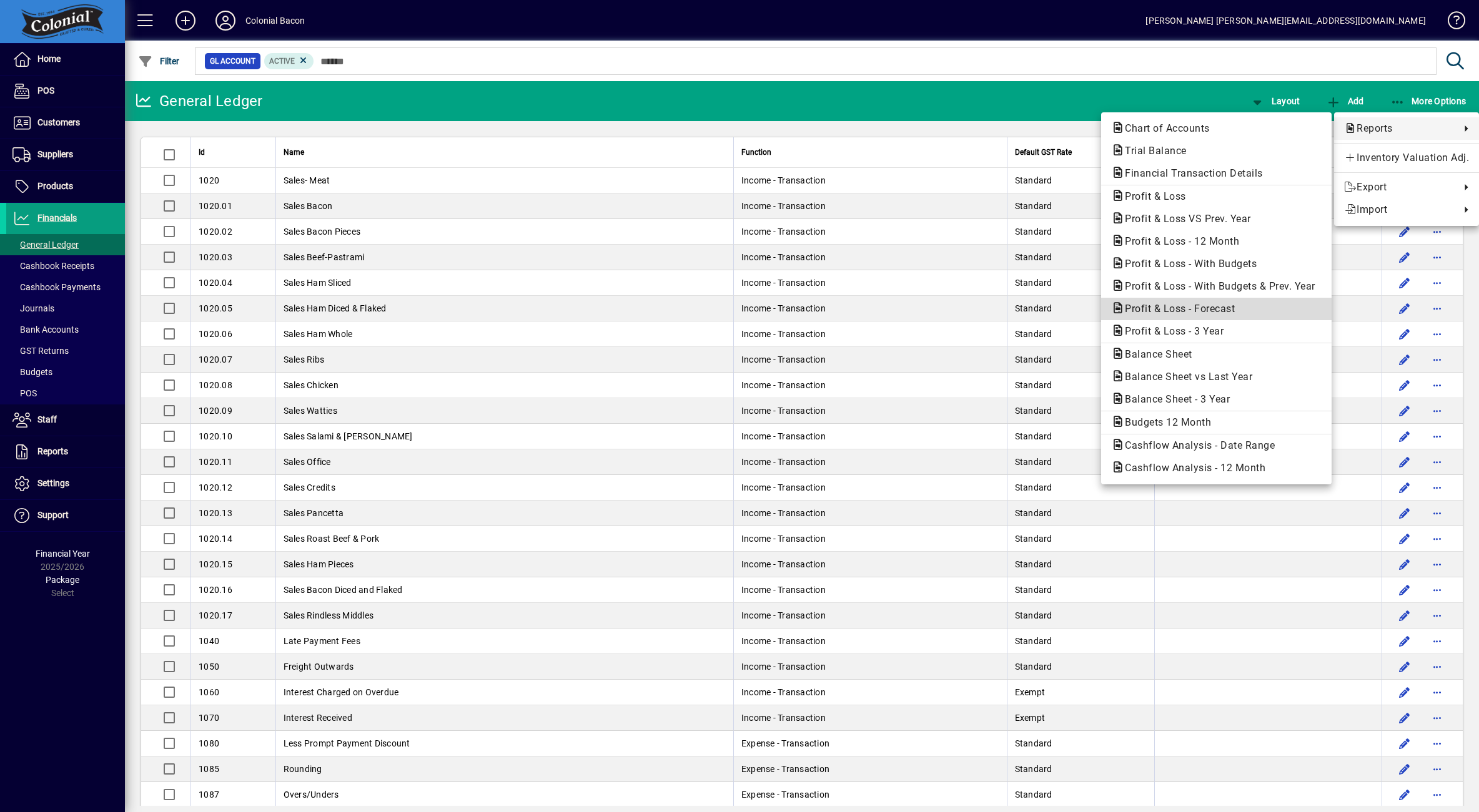
click at [1216, 308] on span "Profit & Loss - Forecast" at bounding box center [1176, 308] width 130 height 12
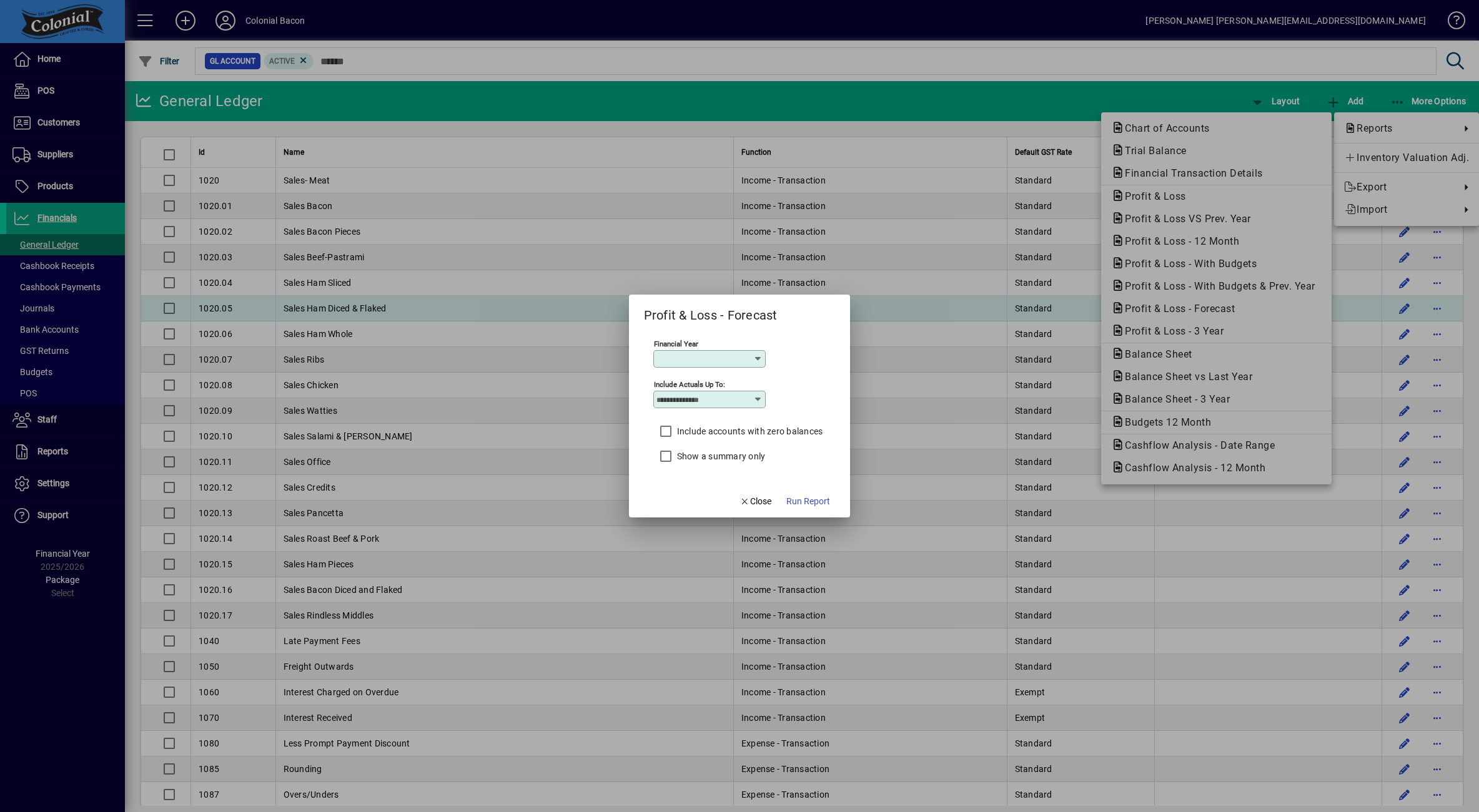
type input "*******"
type input "*********"
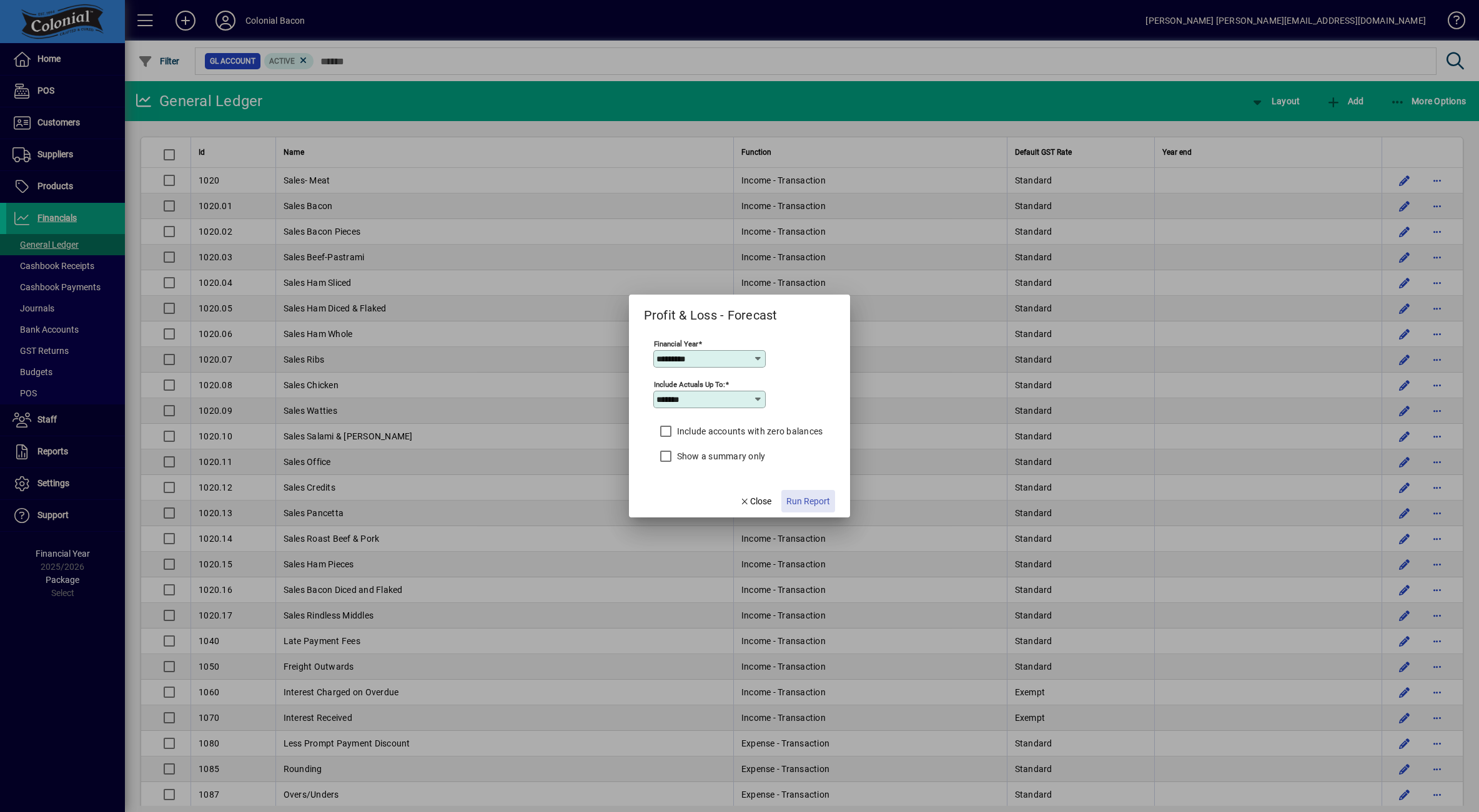
click at [804, 499] on span "Run Report" at bounding box center [808, 501] width 44 height 13
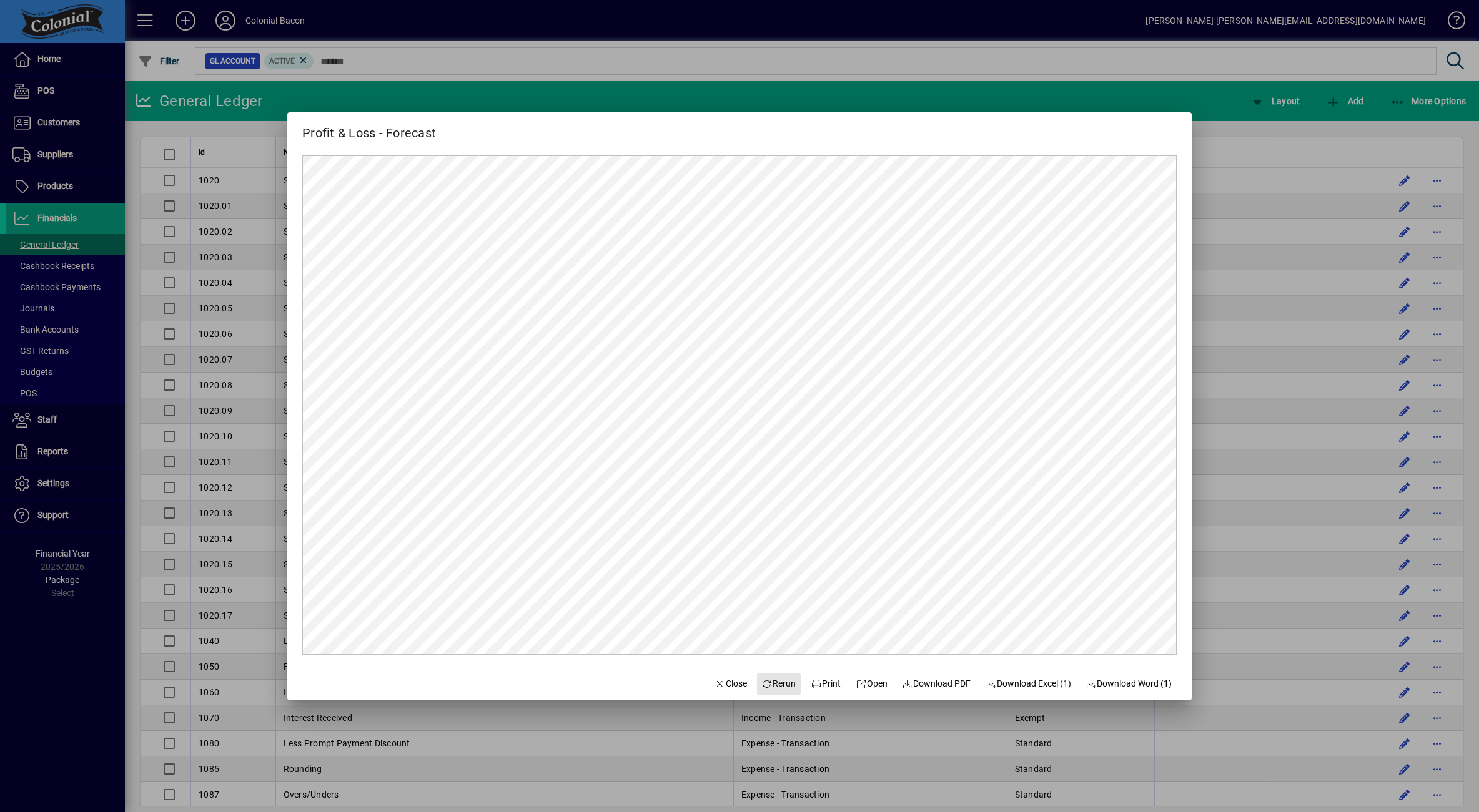
click at [779, 680] on span "Rerun" at bounding box center [779, 684] width 34 height 13
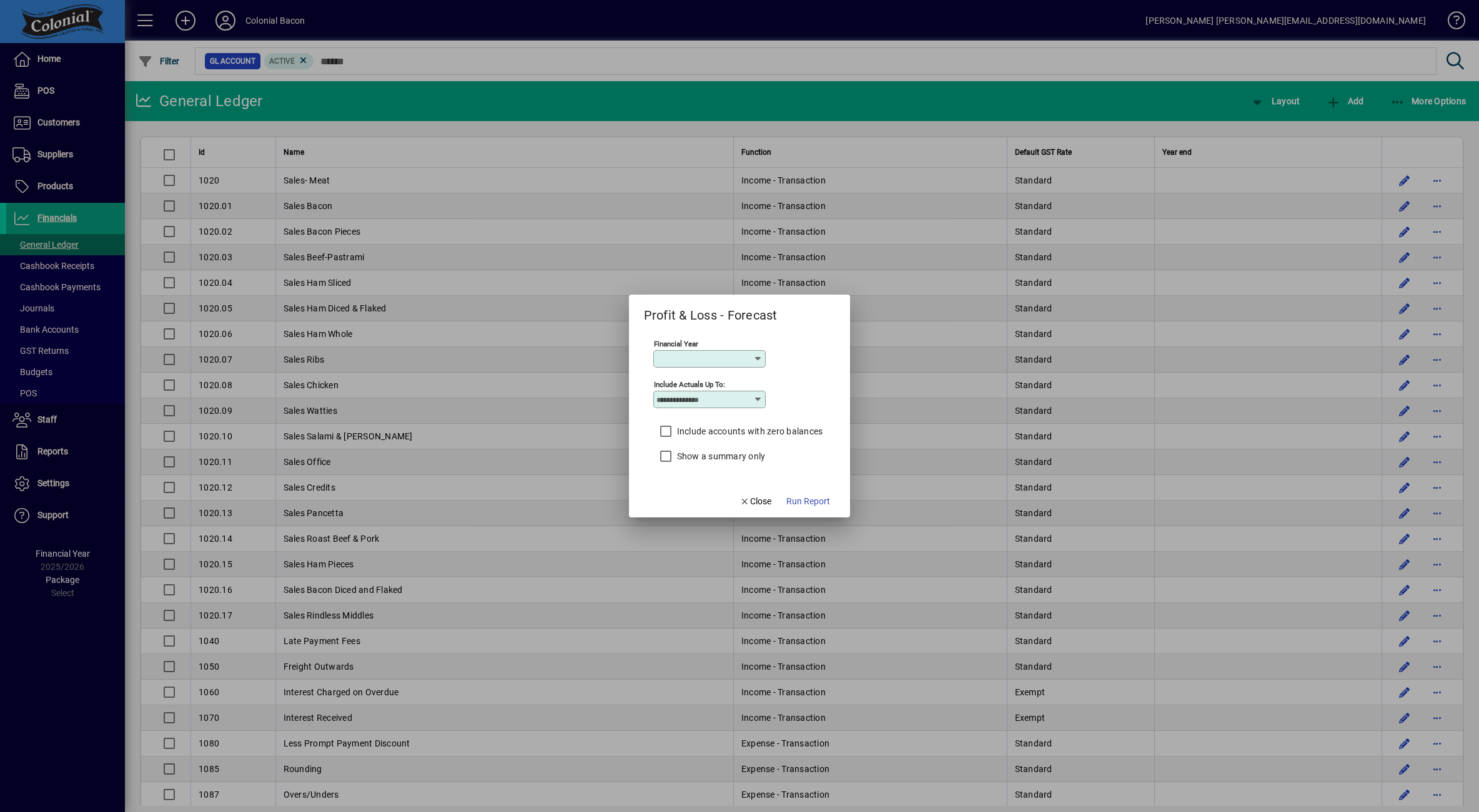
type input "*******"
type input "*********"
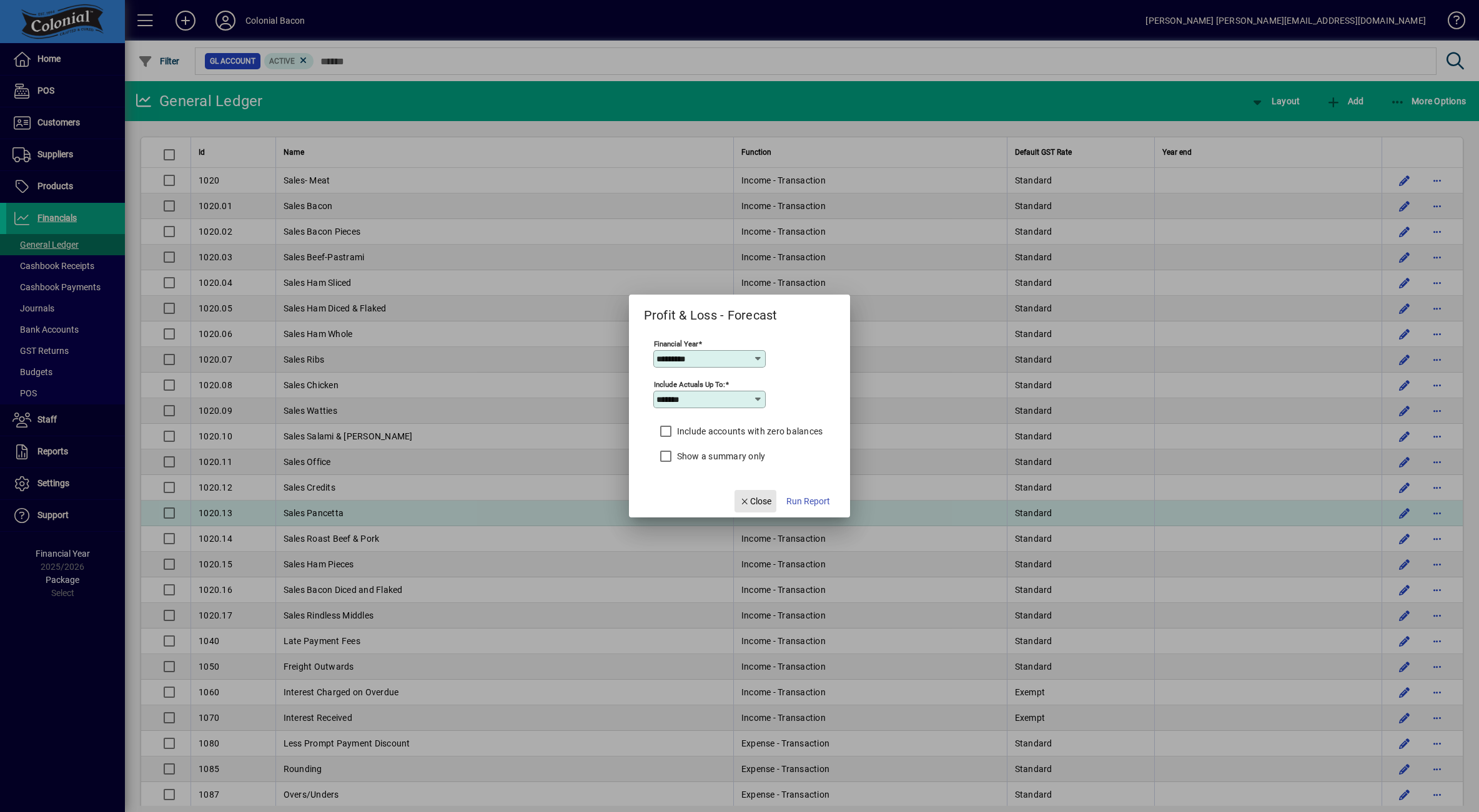
click at [762, 501] on span "Close" at bounding box center [756, 501] width 32 height 13
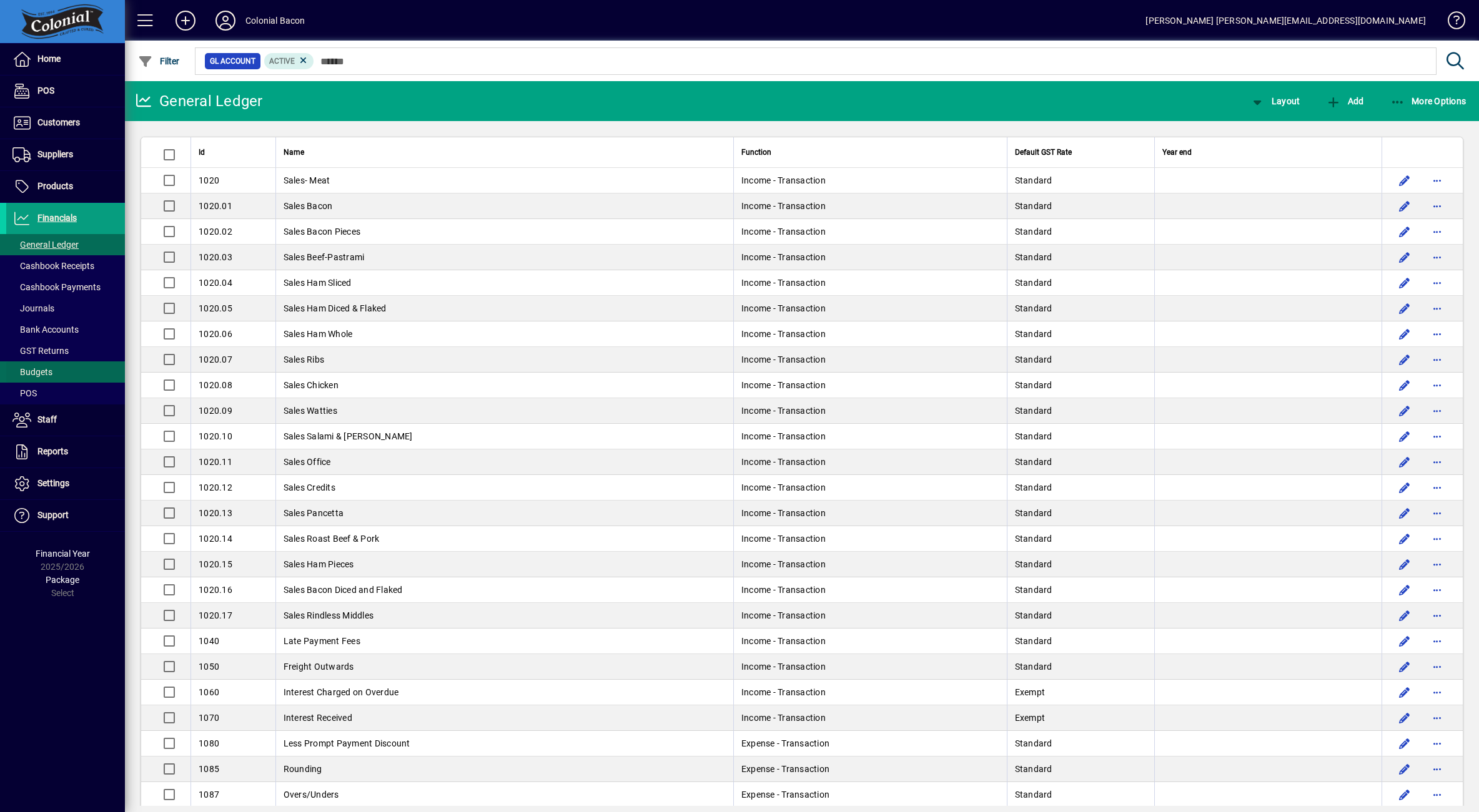
click at [54, 371] on span at bounding box center [66, 372] width 119 height 30
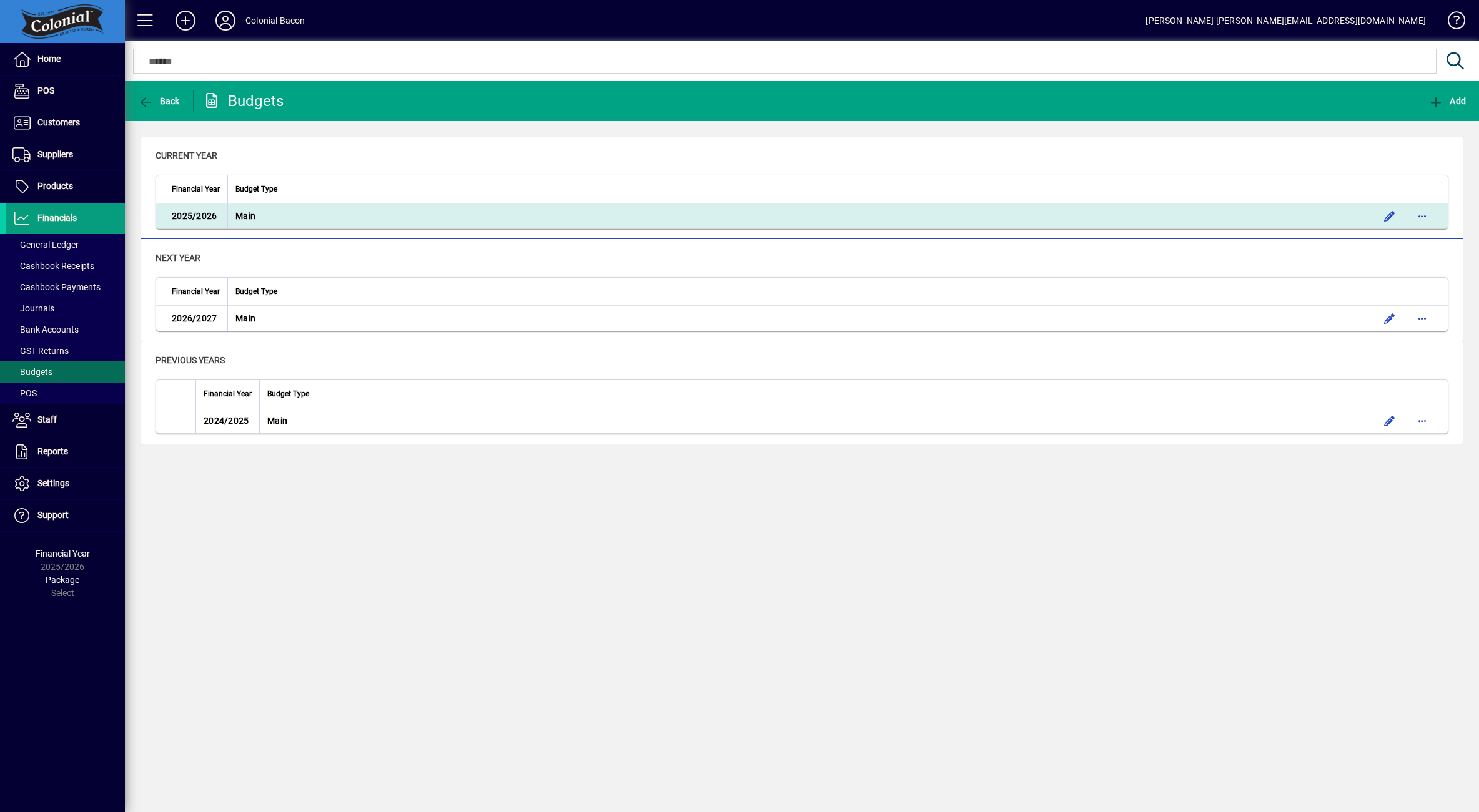
click at [300, 213] on td "Main" at bounding box center [797, 216] width 1139 height 25
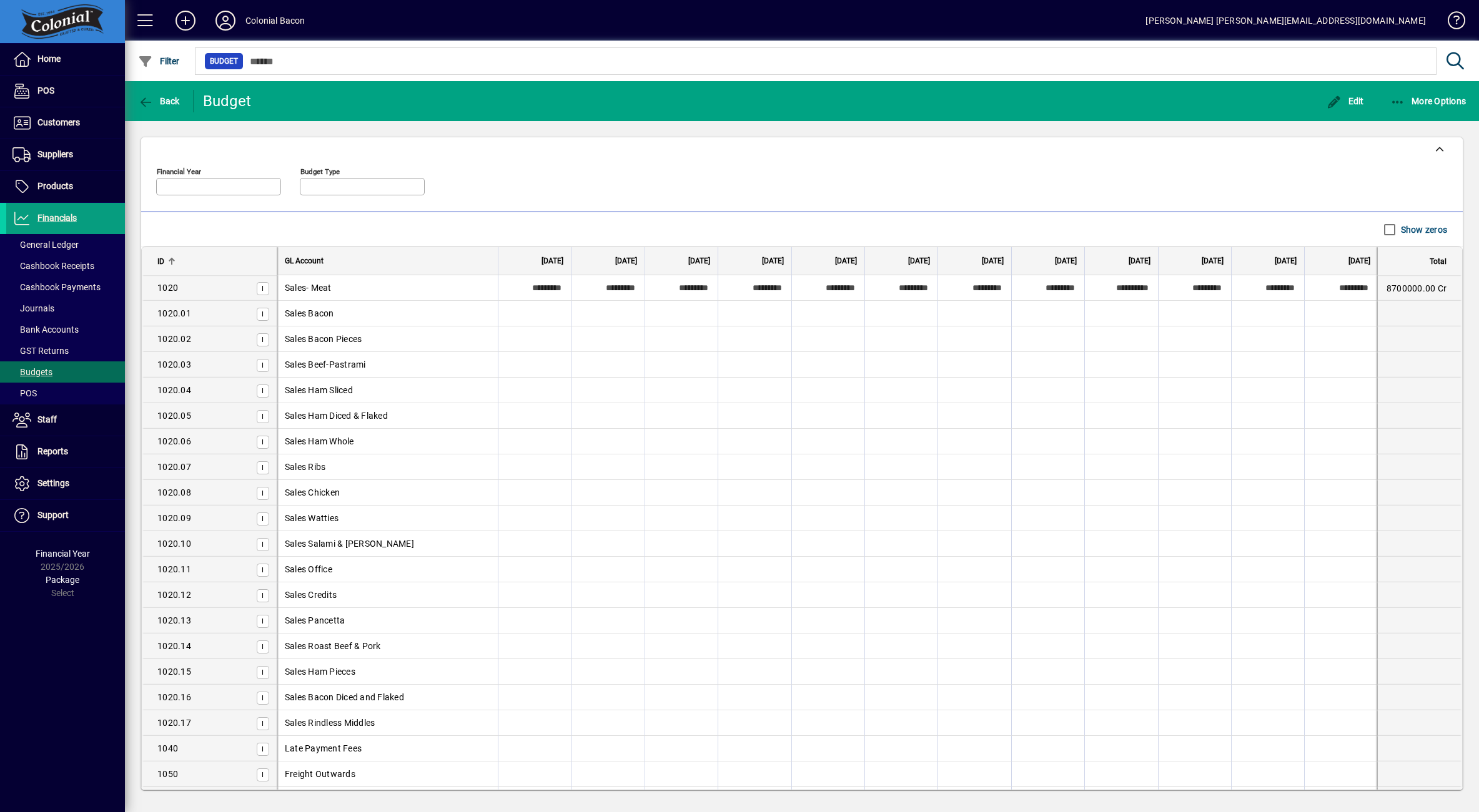
type input "*********"
type input "****"
click at [1428, 101] on span "More Options" at bounding box center [1429, 101] width 76 height 10
click at [1399, 159] on span "Export" at bounding box center [1409, 158] width 90 height 15
drag, startPoint x: 35, startPoint y: 212, endPoint x: 50, endPoint y: 213, distance: 15.0
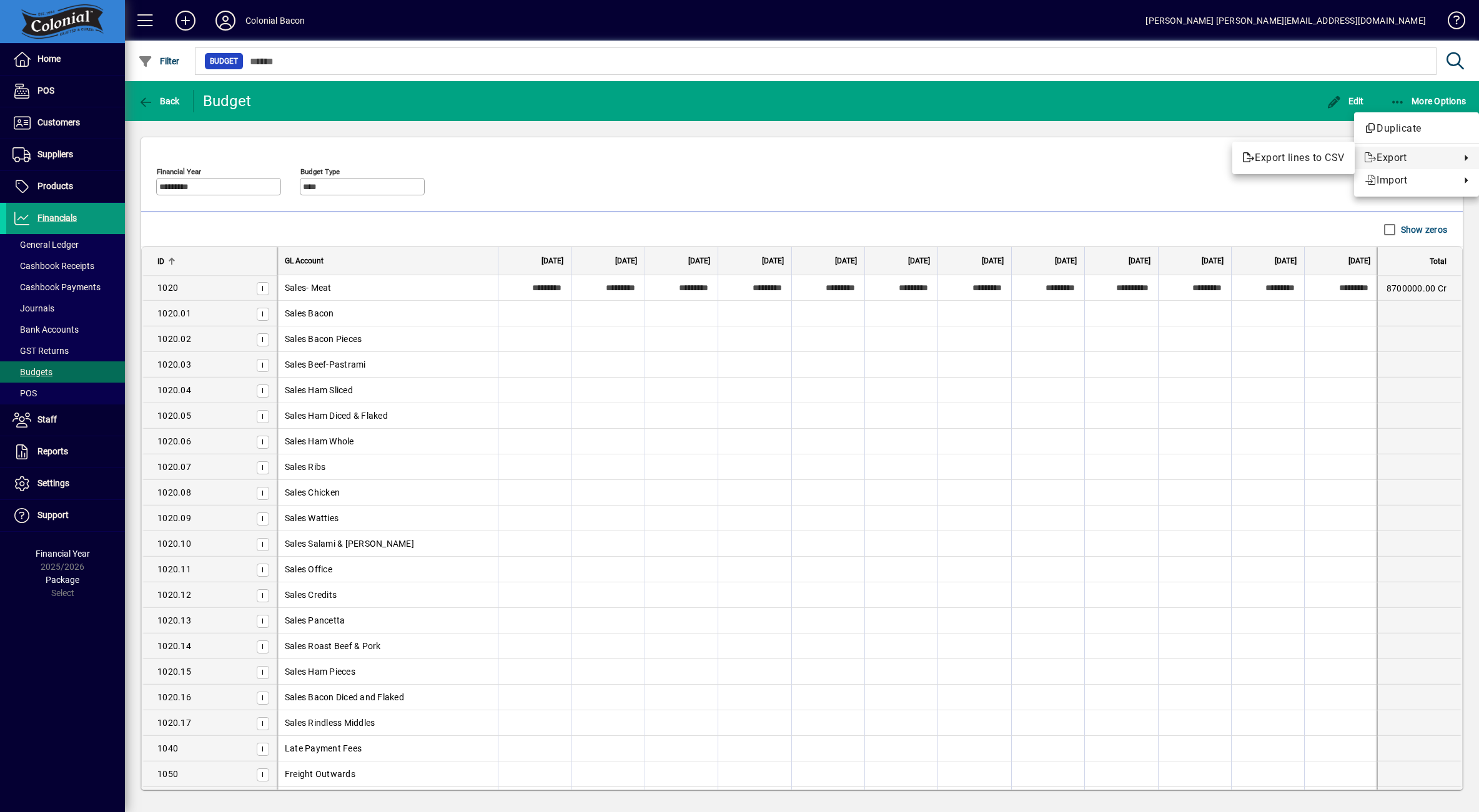
click at [35, 212] on div at bounding box center [739, 406] width 1479 height 812
click at [49, 213] on span "Financials" at bounding box center [57, 218] width 40 height 10
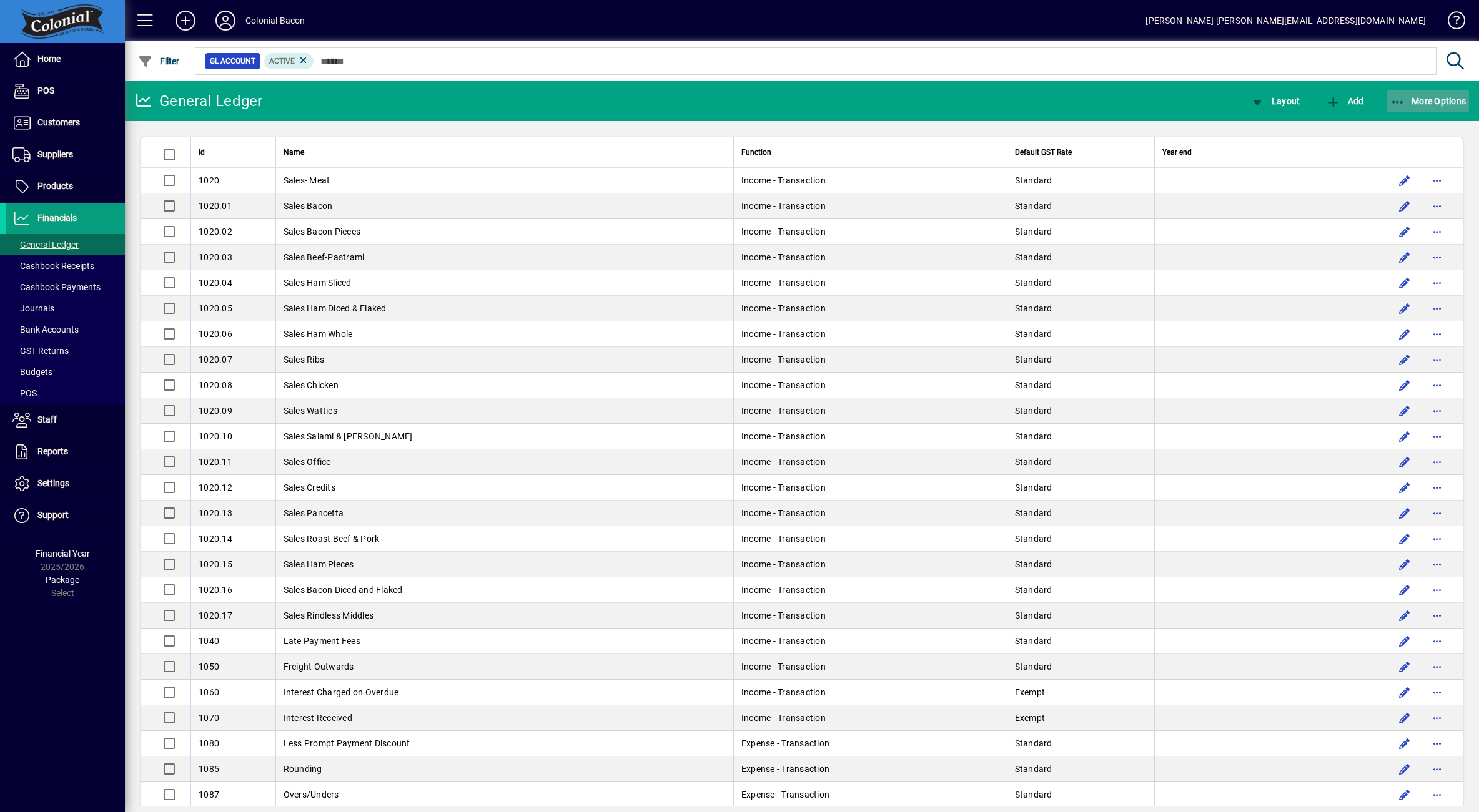
click at [1421, 101] on span "More Options" at bounding box center [1429, 101] width 76 height 10
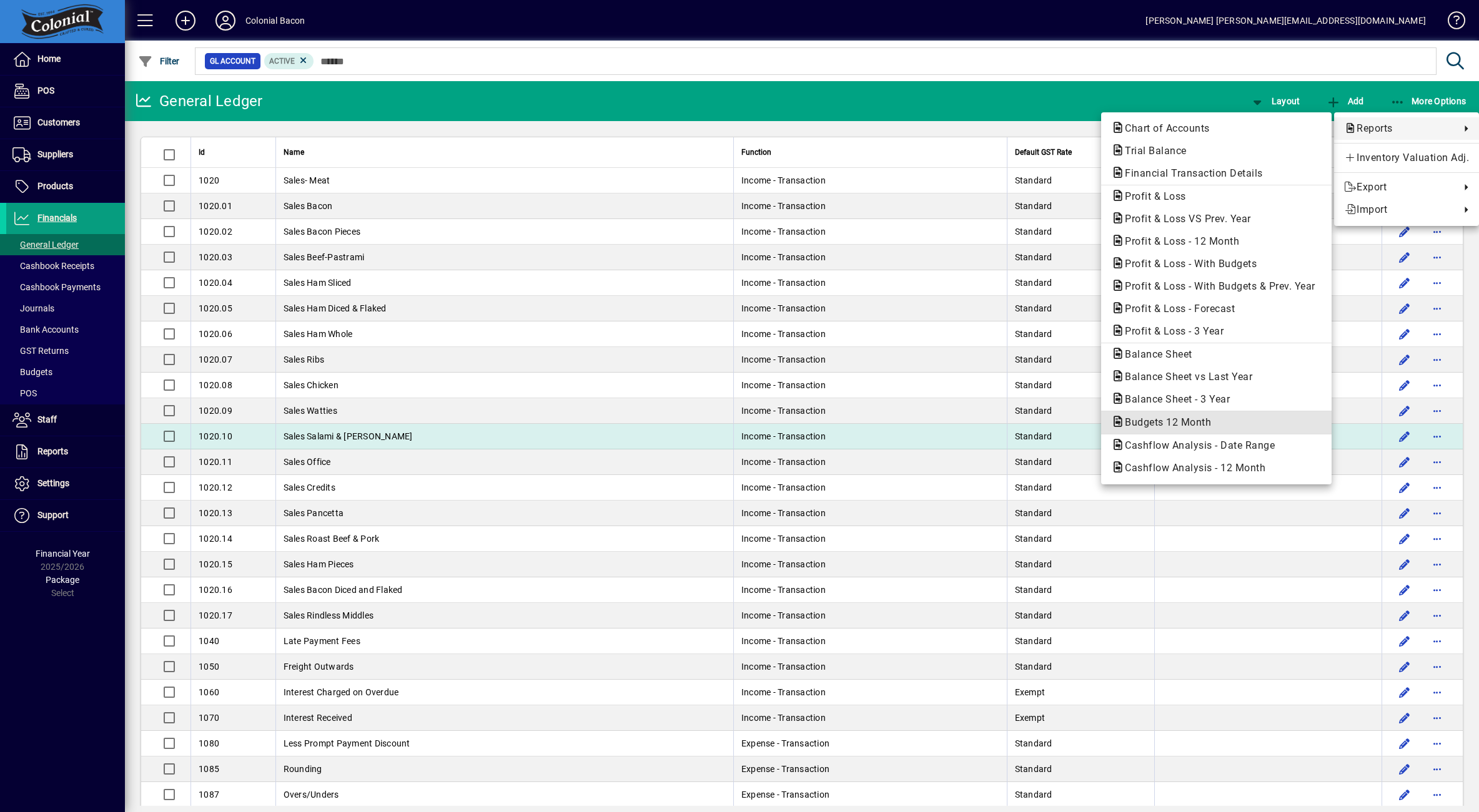
click at [1210, 424] on span "Budgets 12 Month" at bounding box center [1164, 422] width 106 height 12
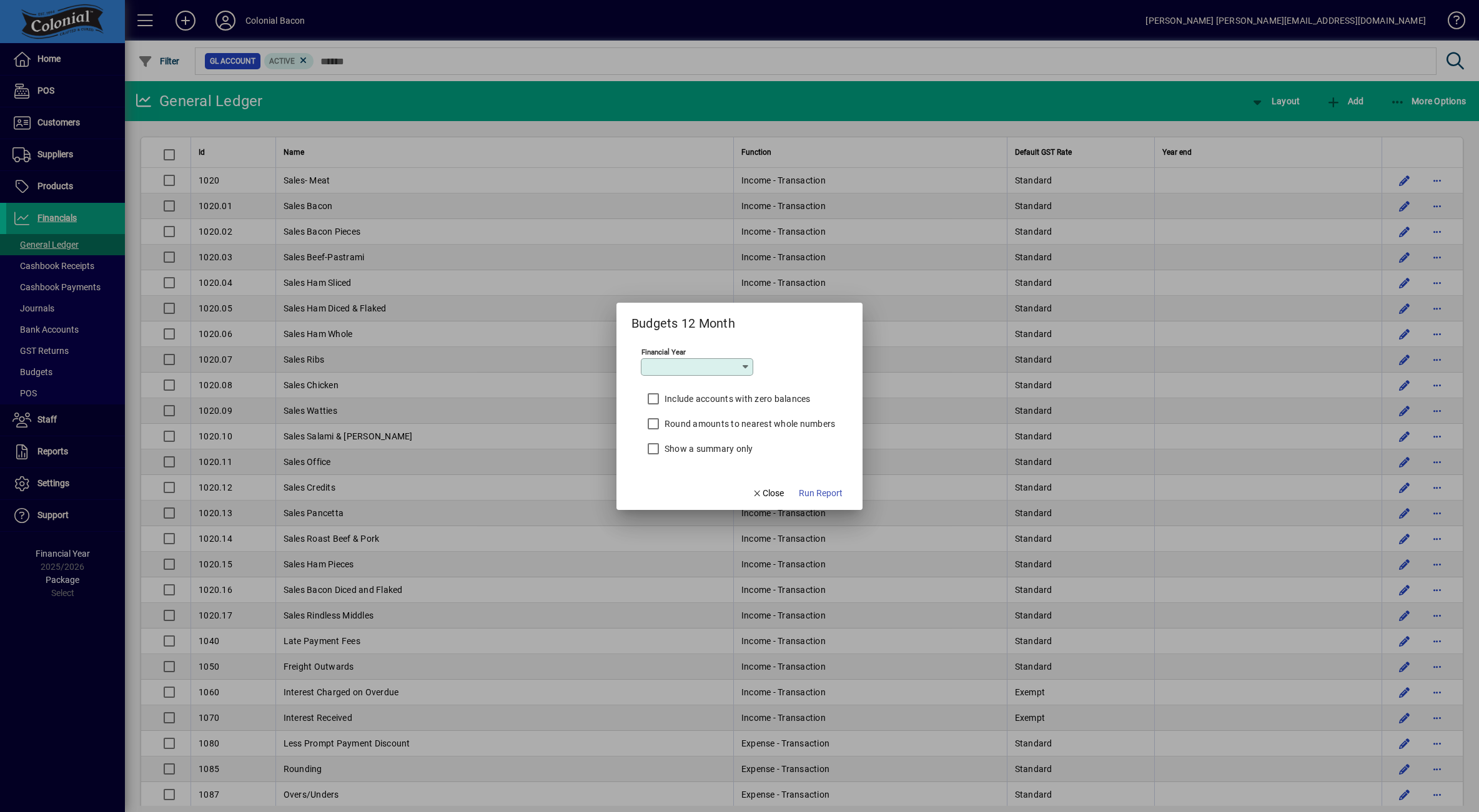
type input "*********"
click at [807, 487] on span "Run Report" at bounding box center [821, 494] width 44 height 13
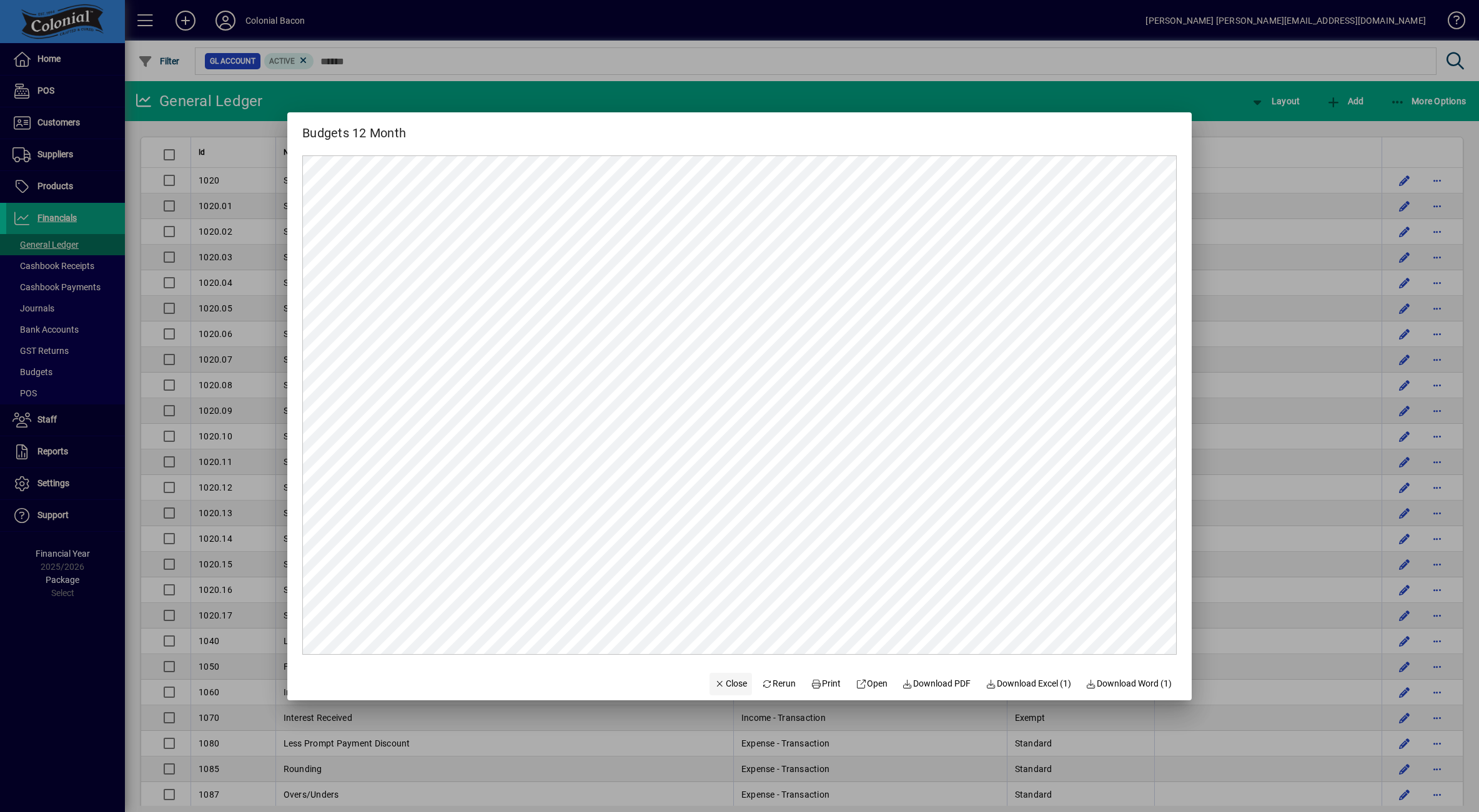
click at [723, 687] on span "Close" at bounding box center [730, 684] width 32 height 13
